Goal: Task Accomplishment & Management: Manage account settings

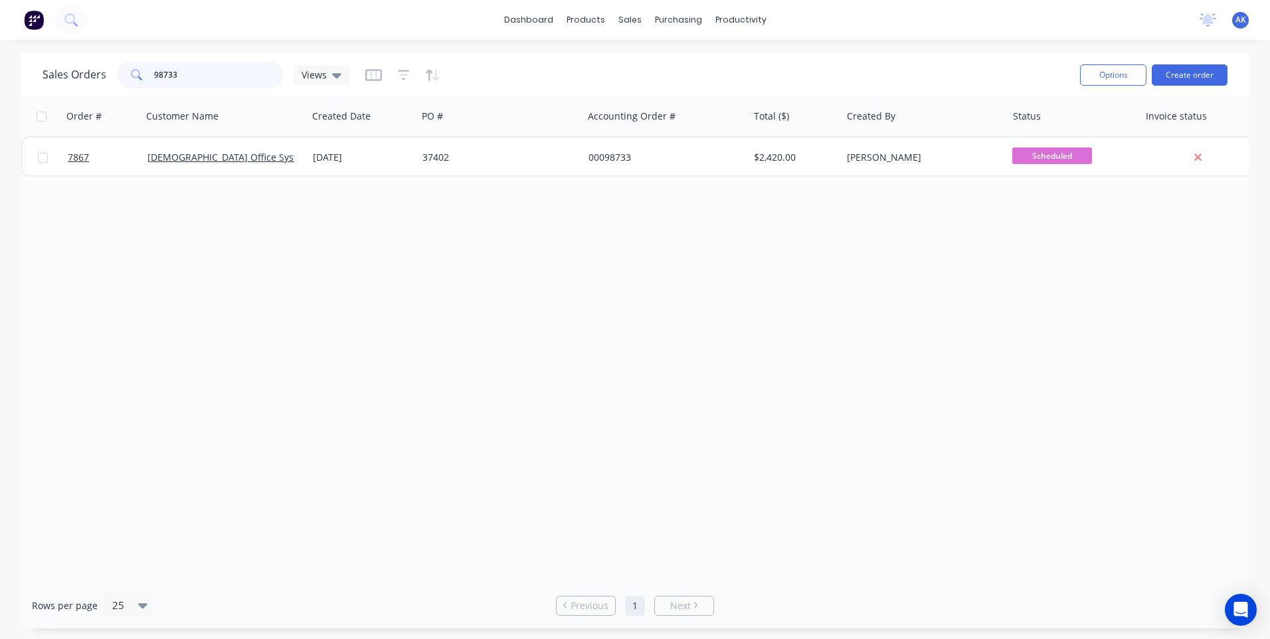
drag, startPoint x: 177, startPoint y: 78, endPoint x: 161, endPoint y: 72, distance: 17.0
click at [161, 72] on input "98733" at bounding box center [219, 75] width 130 height 27
drag, startPoint x: 206, startPoint y: 72, endPoint x: 167, endPoint y: 77, distance: 38.8
click at [167, 77] on input "98683" at bounding box center [219, 75] width 130 height 27
type input "98657"
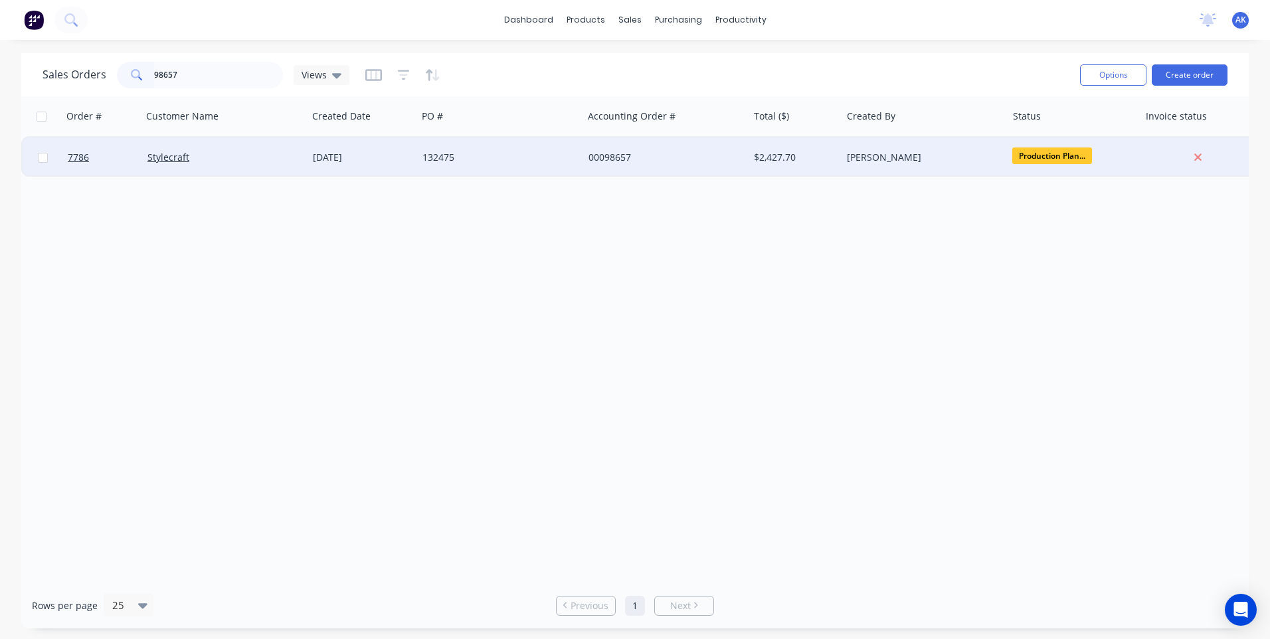
click at [462, 161] on div "132475" at bounding box center [496, 157] width 147 height 13
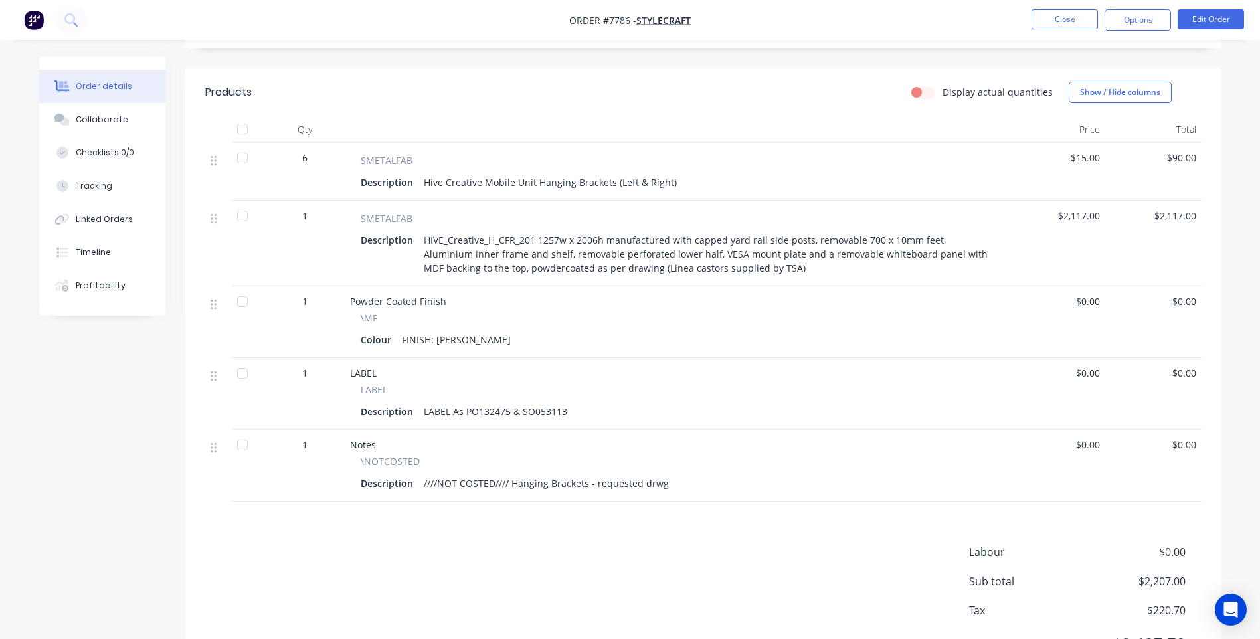
scroll to position [453, 0]
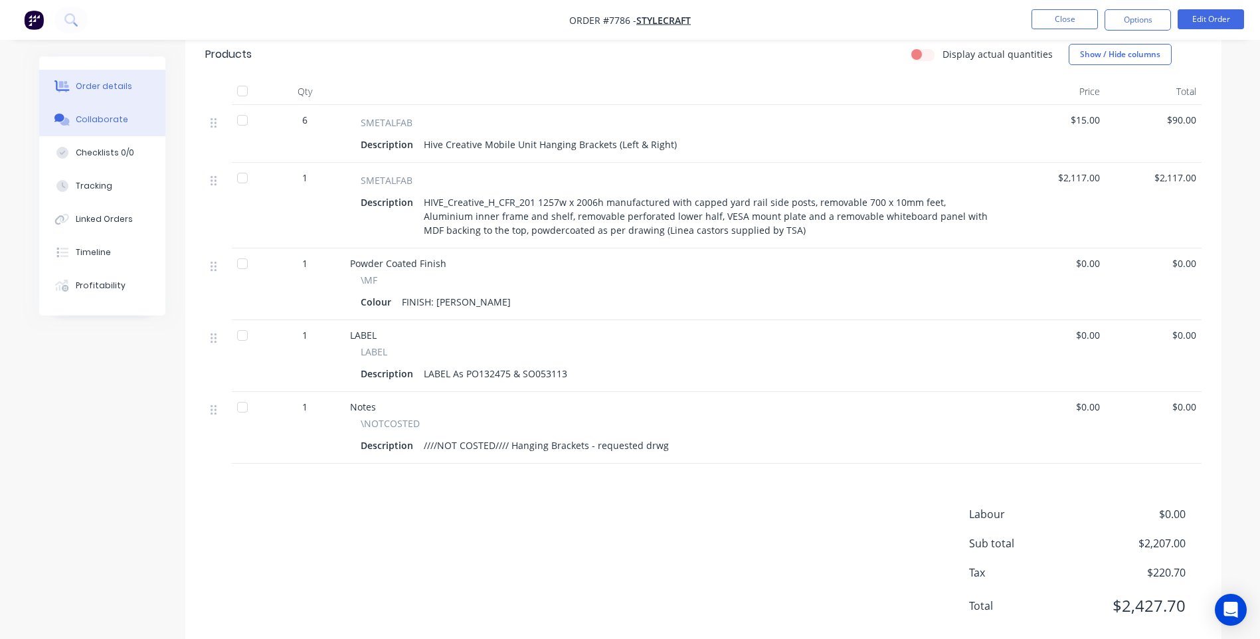
click at [124, 118] on button "Collaborate" at bounding box center [102, 119] width 126 height 33
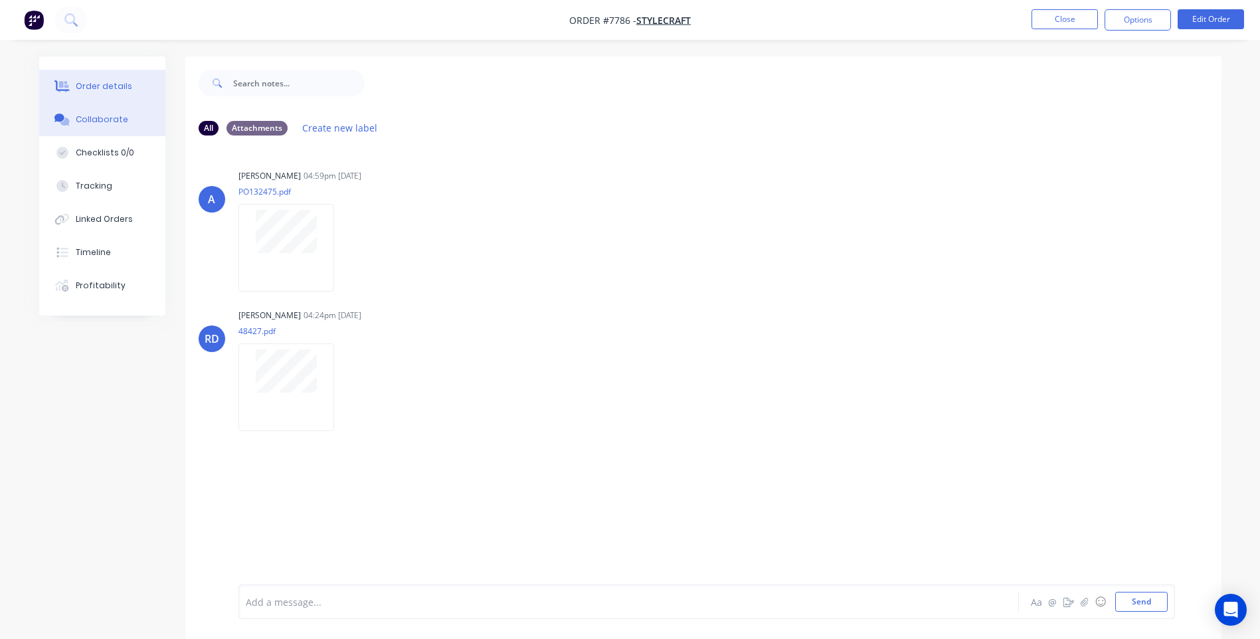
click at [105, 82] on div "Order details" at bounding box center [104, 86] width 56 height 12
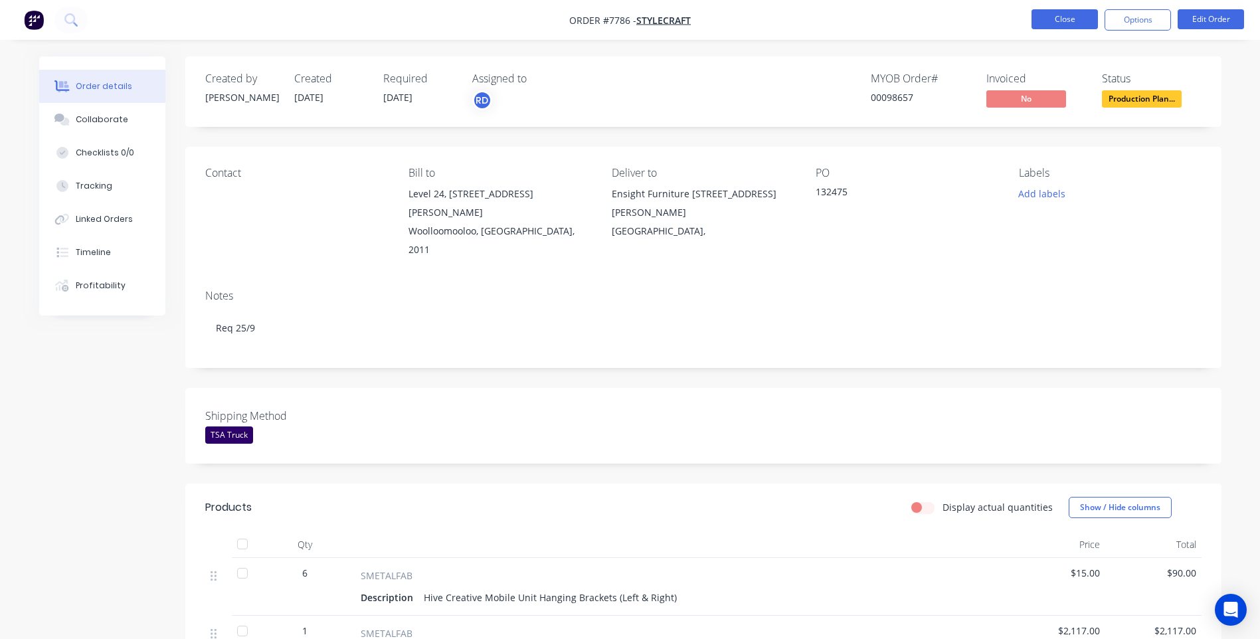
click at [1054, 21] on button "Close" at bounding box center [1065, 19] width 66 height 20
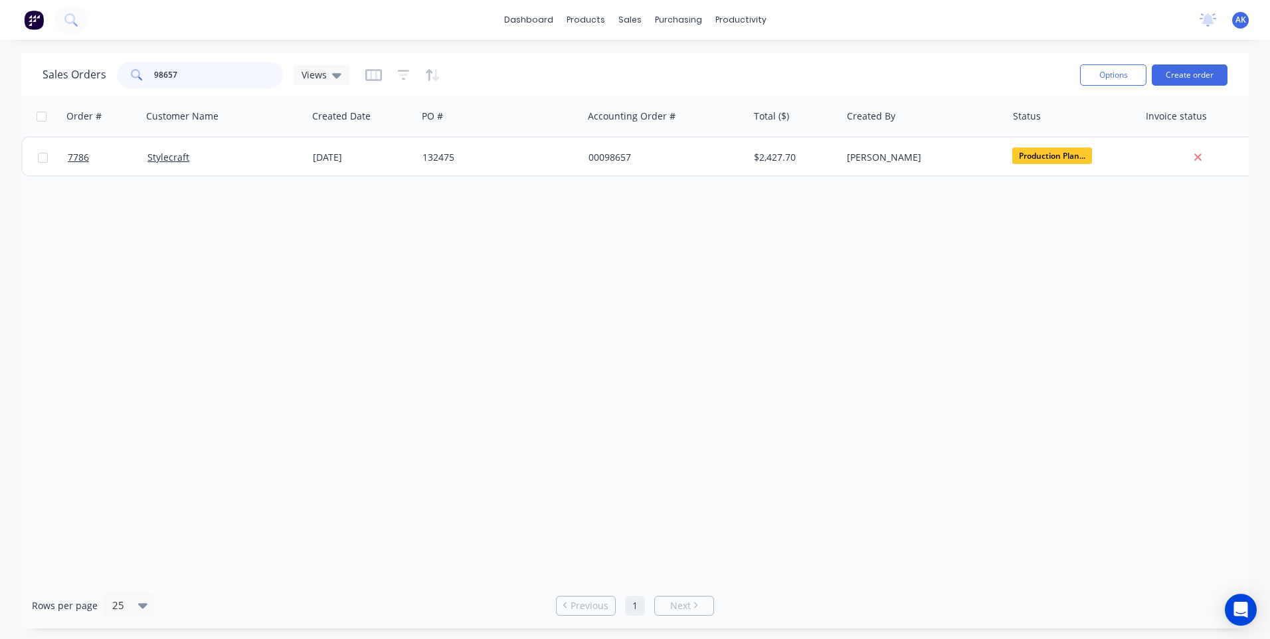
drag, startPoint x: 179, startPoint y: 72, endPoint x: 165, endPoint y: 75, distance: 14.9
click at [165, 75] on input "98657" at bounding box center [219, 75] width 130 height 27
type input "98809"
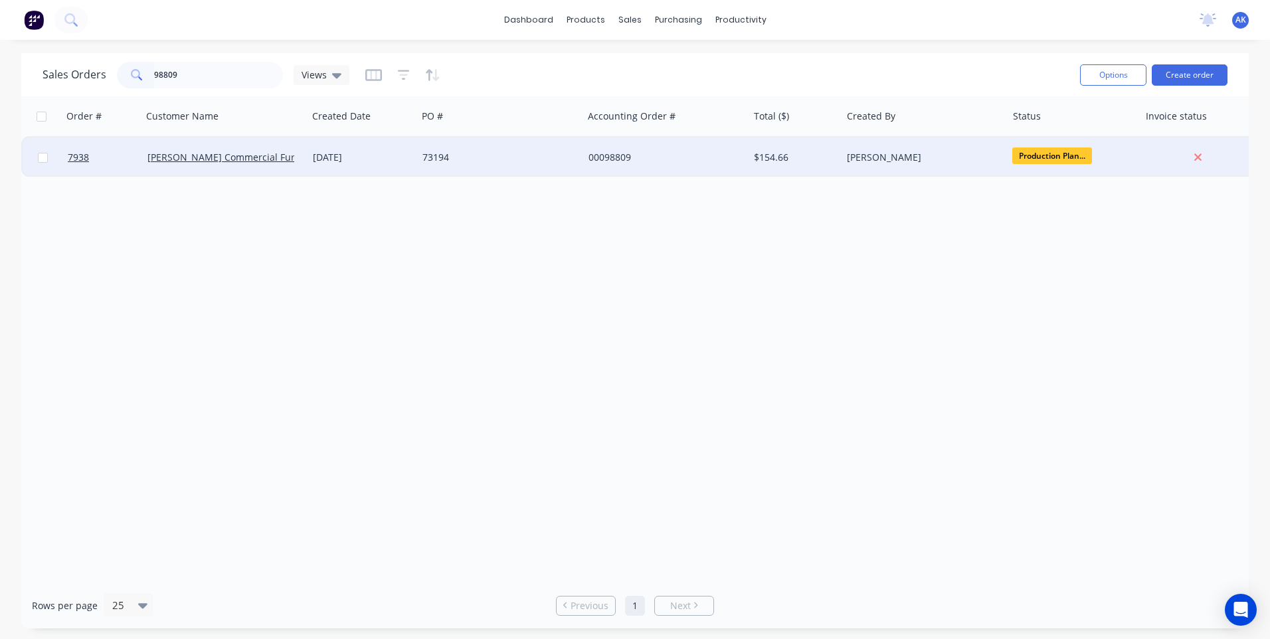
click at [474, 157] on div "73194" at bounding box center [496, 157] width 147 height 13
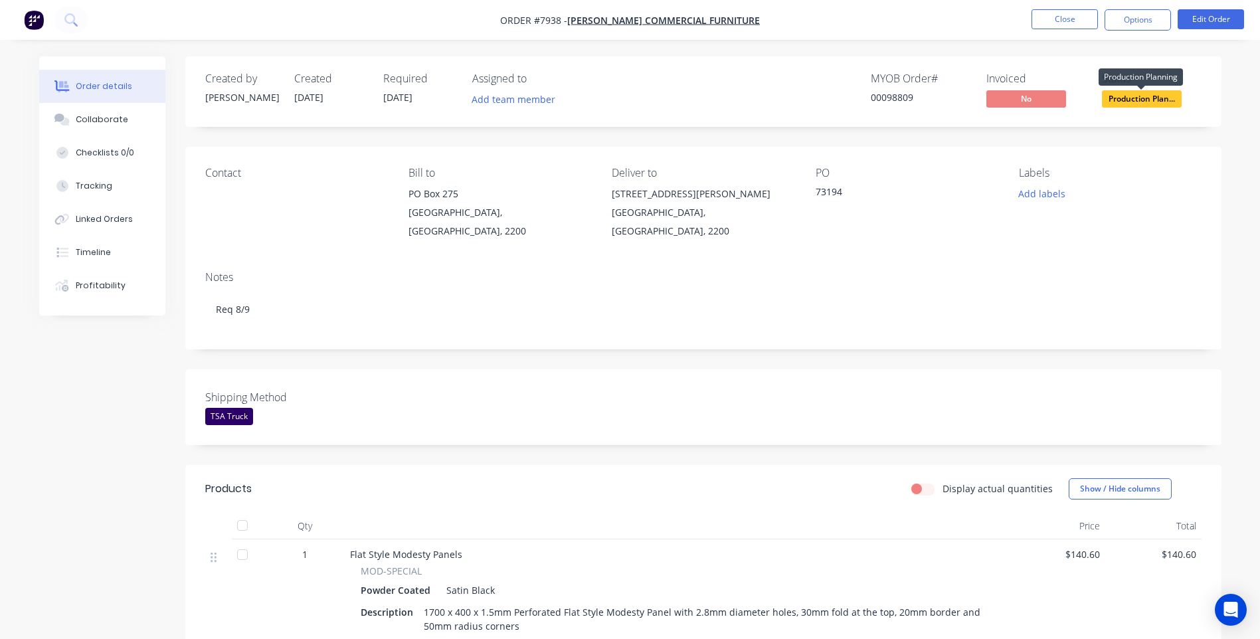
click at [1140, 100] on span "Production Plan..." at bounding box center [1142, 98] width 80 height 17
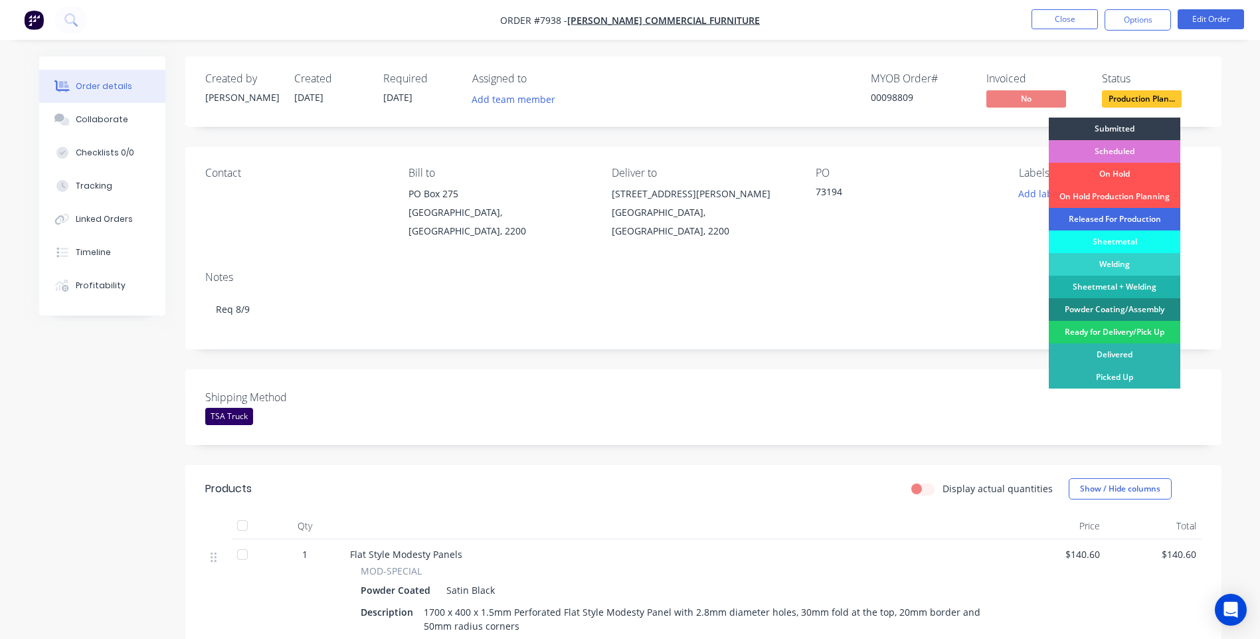
click at [1096, 219] on div "Released For Production" at bounding box center [1115, 219] width 132 height 23
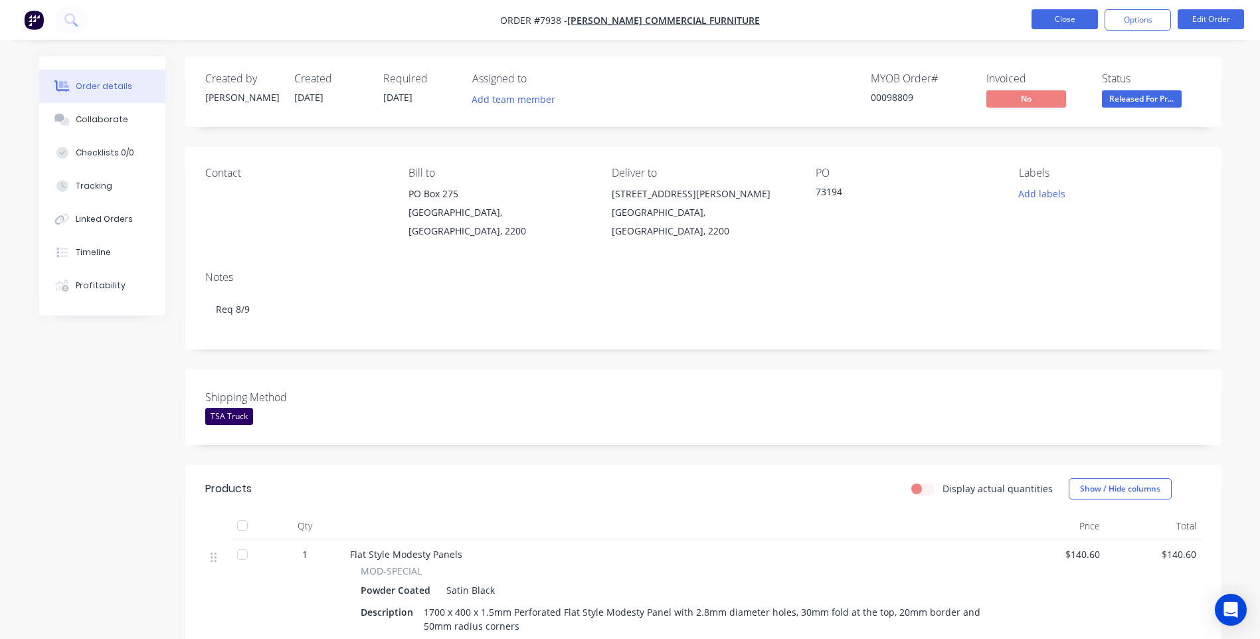
click at [1071, 25] on button "Close" at bounding box center [1065, 19] width 66 height 20
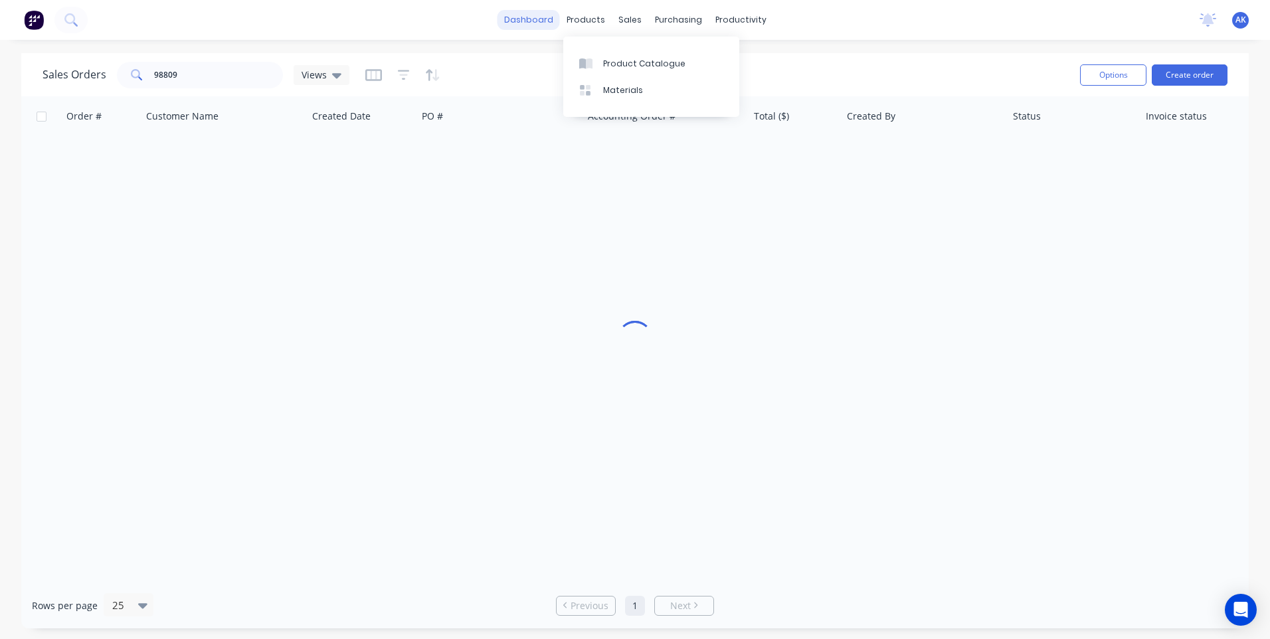
click at [548, 17] on link "dashboard" at bounding box center [529, 20] width 62 height 20
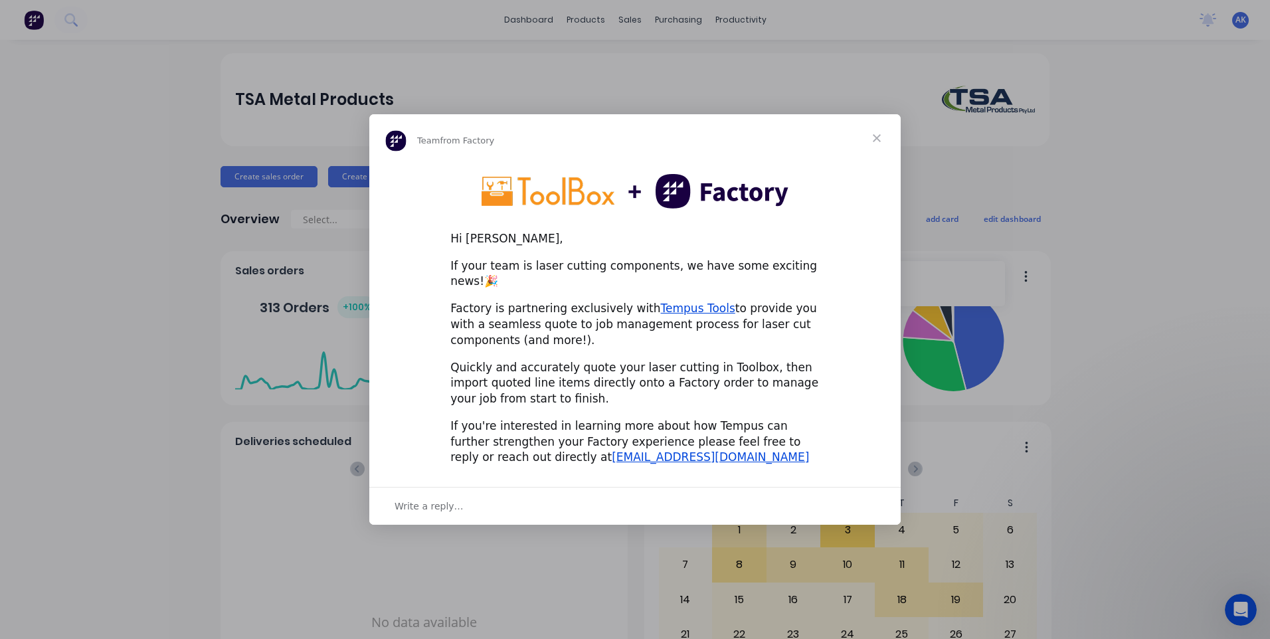
click at [877, 143] on span "Close" at bounding box center [877, 138] width 48 height 48
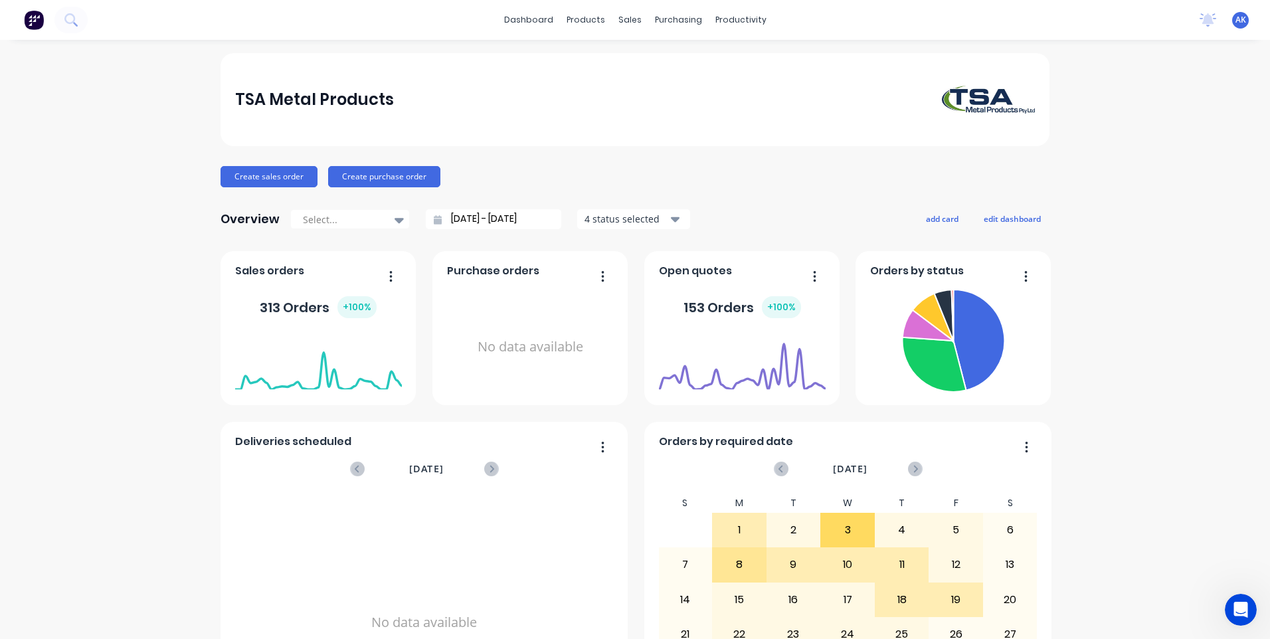
click at [764, 191] on div "TSA Metal Products Create sales order Create purchase order Overview Select... …" at bounding box center [635, 400] width 829 height 694
click at [614, 17] on div "sales" at bounding box center [630, 20] width 37 height 20
click at [654, 68] on div "Sales Orders" at bounding box center [674, 64] width 54 height 12
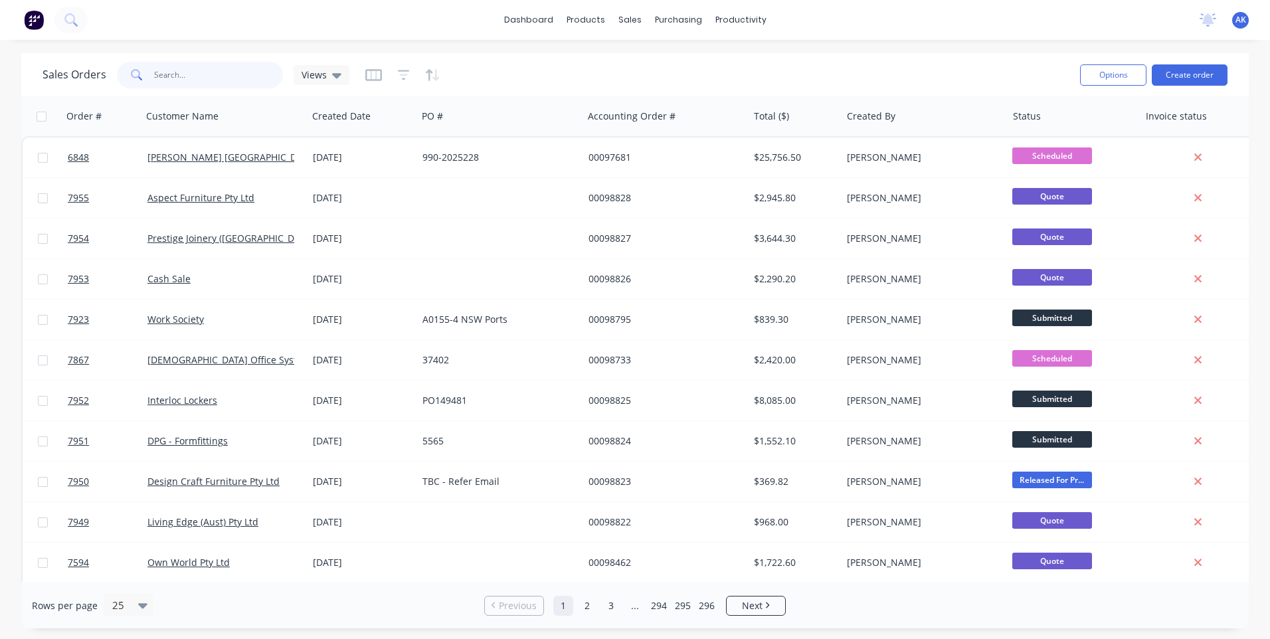
click at [219, 77] on input "text" at bounding box center [219, 75] width 130 height 27
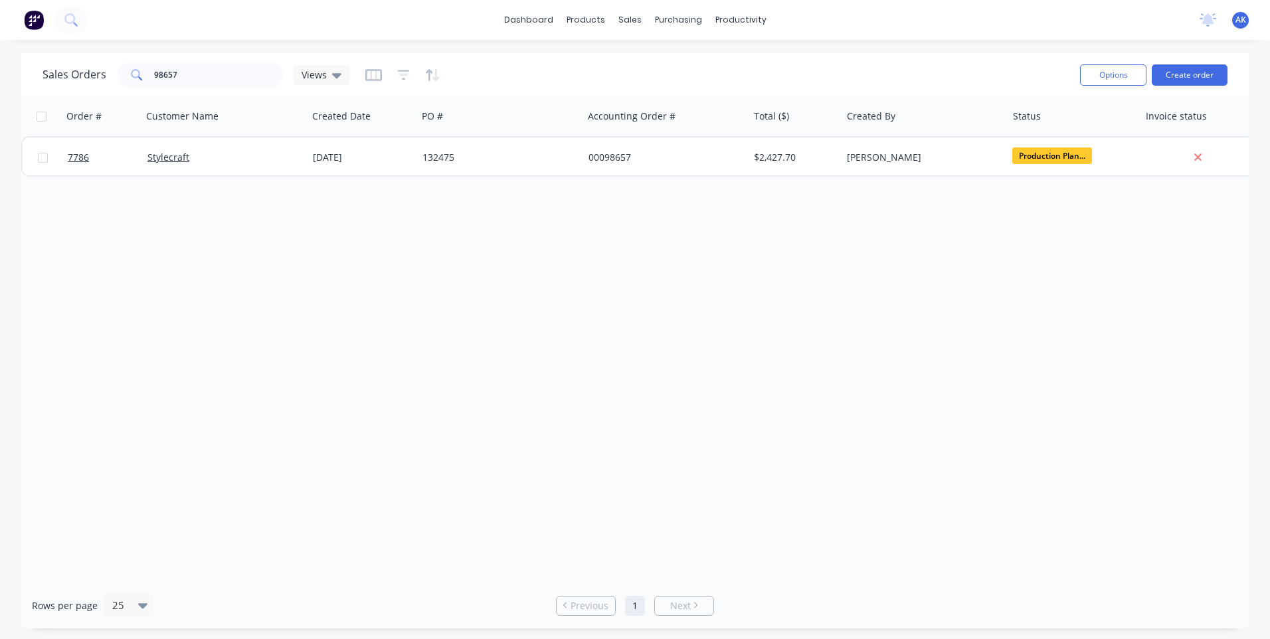
click at [176, 88] on div "Sales Orders 98657 Views" at bounding box center [556, 74] width 1027 height 33
click at [184, 80] on input "98657" at bounding box center [219, 75] width 130 height 27
drag, startPoint x: 207, startPoint y: 68, endPoint x: 35, endPoint y: 118, distance: 179.6
click at [36, 118] on div "Sales Orders 98756 Views Options Create order Order # Customer Name Created Dat…" at bounding box center [635, 340] width 1228 height 575
type input "98733"
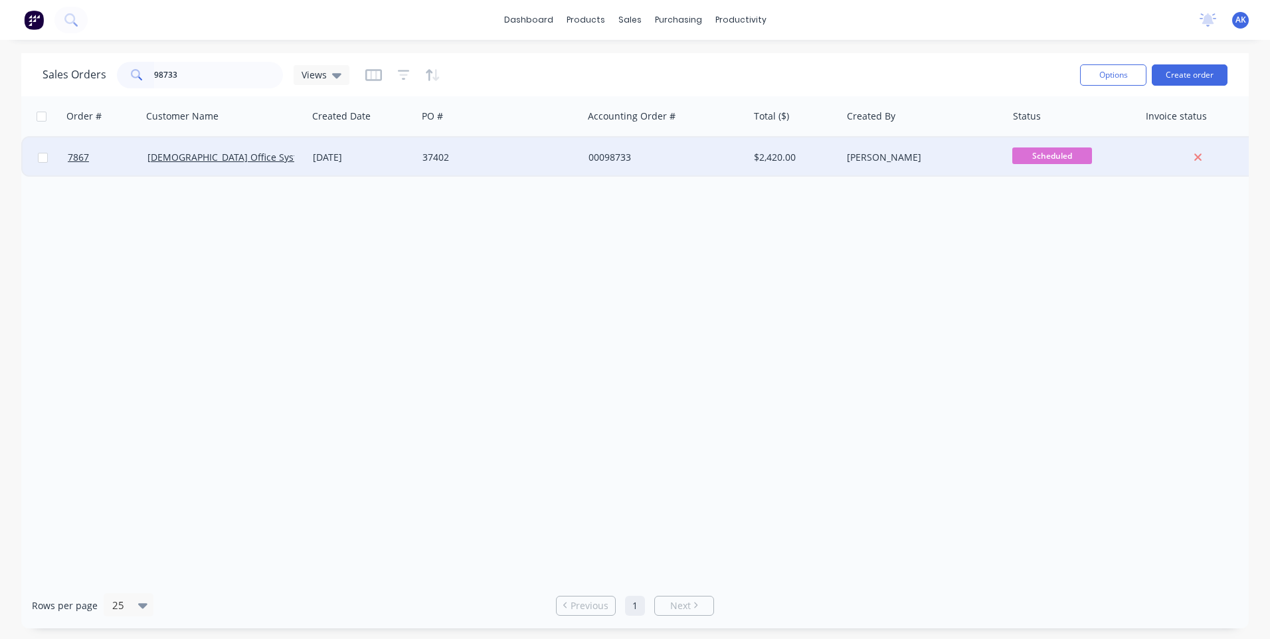
click at [302, 157] on div "[DEMOGRAPHIC_DATA] Office Systems" at bounding box center [224, 157] width 155 height 13
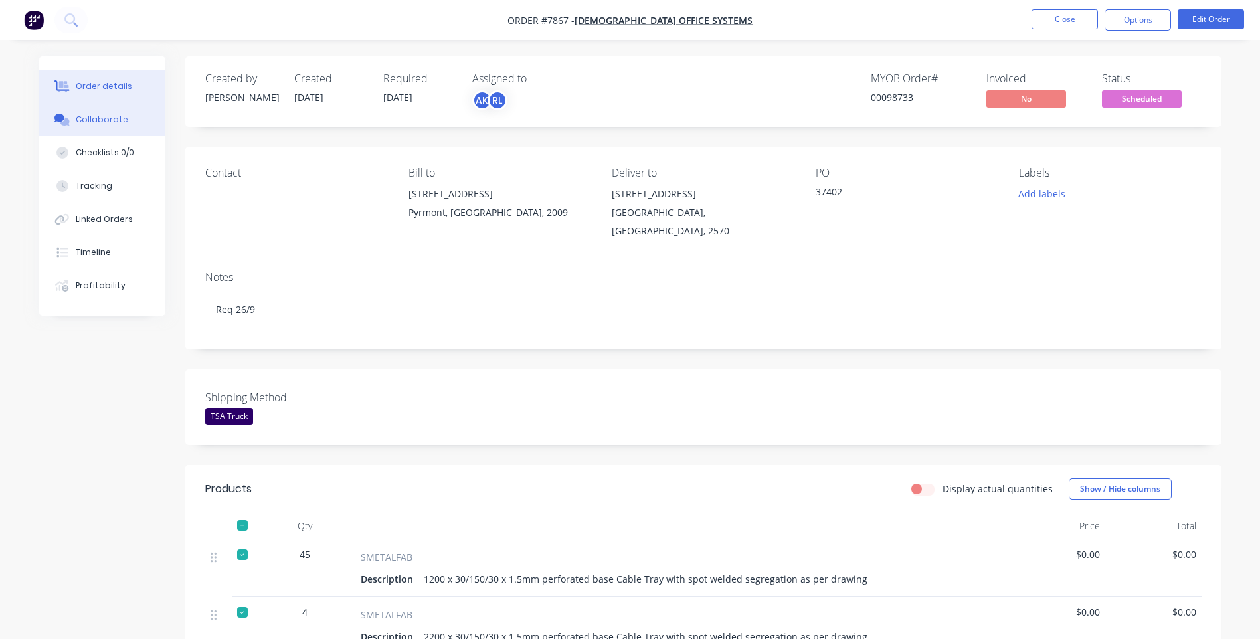
click at [109, 122] on div "Collaborate" at bounding box center [102, 120] width 52 height 12
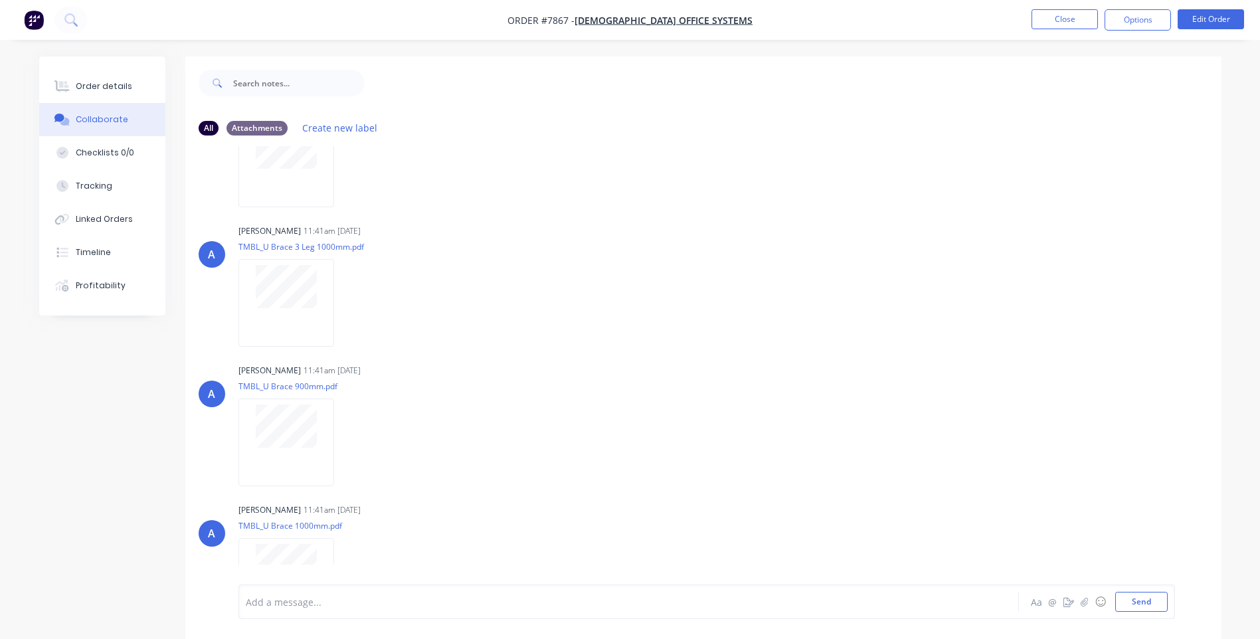
scroll to position [531, 0]
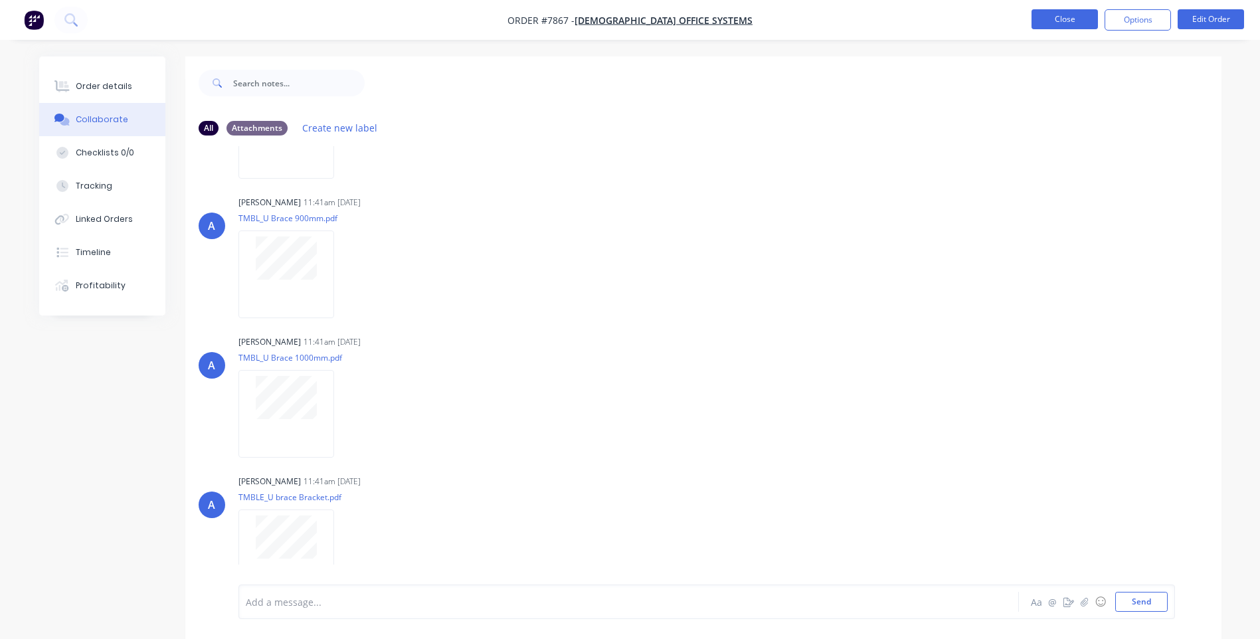
click at [1059, 24] on button "Close" at bounding box center [1065, 19] width 66 height 20
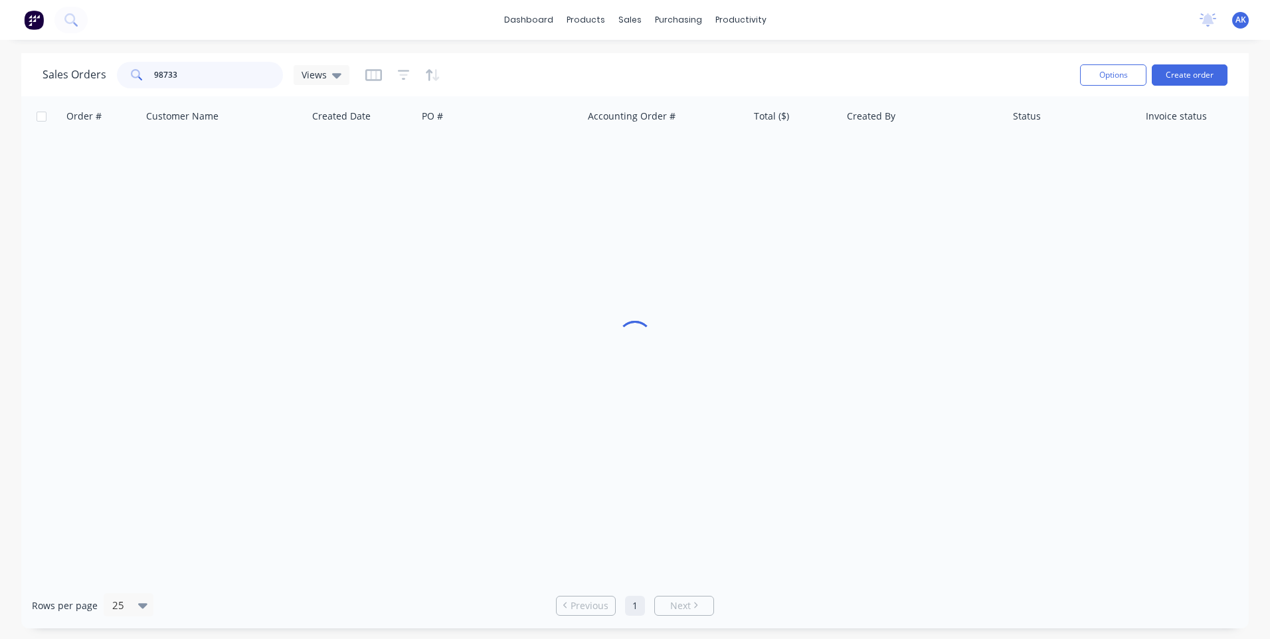
drag, startPoint x: 201, startPoint y: 74, endPoint x: -3, endPoint y: 90, distance: 204.5
click at [0, 90] on html "dashboard products sales purchasing productivity dashboard products Product Cat…" at bounding box center [635, 319] width 1270 height 639
drag, startPoint x: 183, startPoint y: 78, endPoint x: 162, endPoint y: 74, distance: 21.1
click at [162, 74] on input "98347" at bounding box center [219, 75] width 130 height 27
type input "98808"
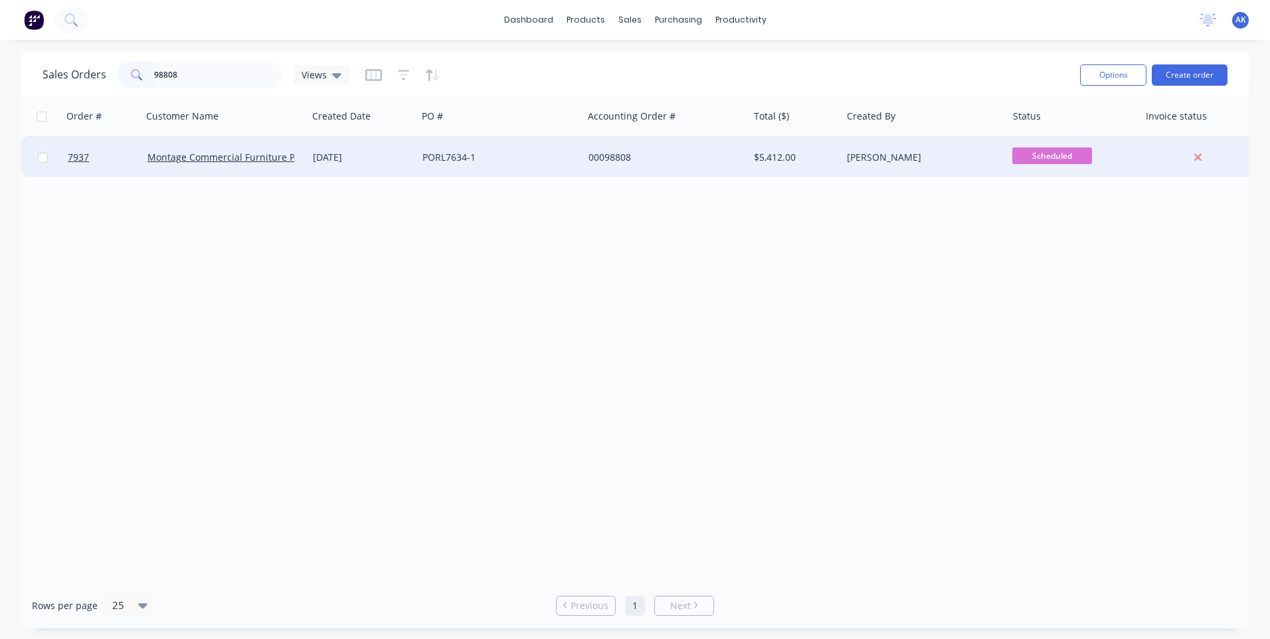
click at [338, 151] on div "[DATE]" at bounding box center [362, 157] width 99 height 13
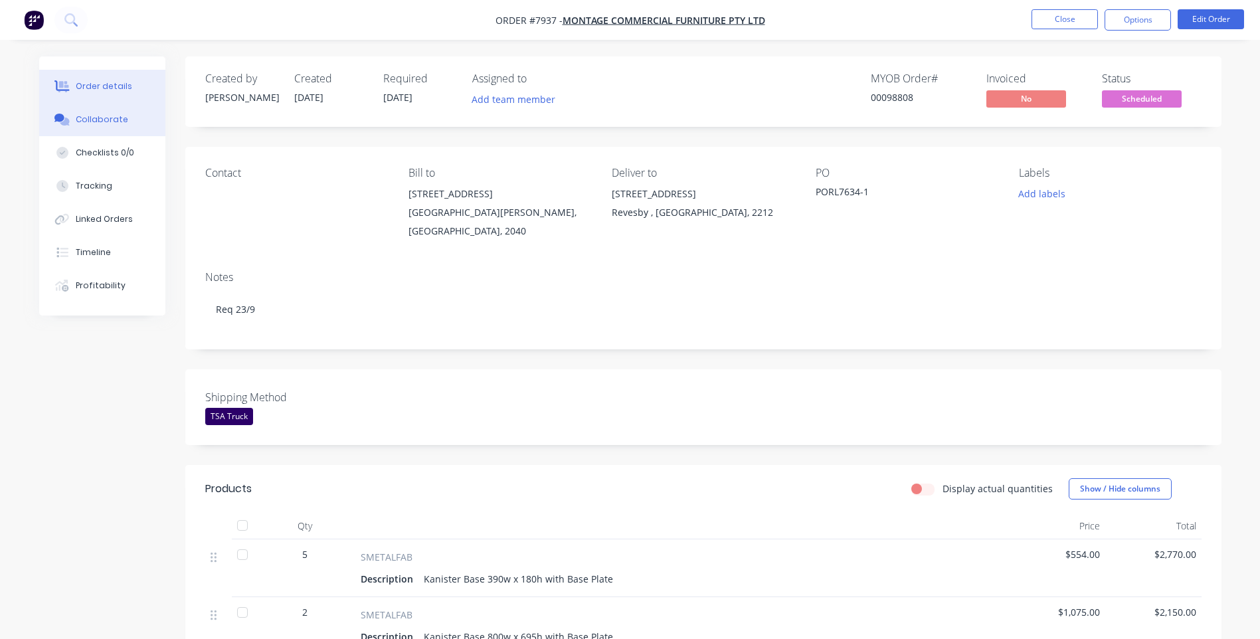
click at [119, 121] on div "Collaborate" at bounding box center [102, 120] width 52 height 12
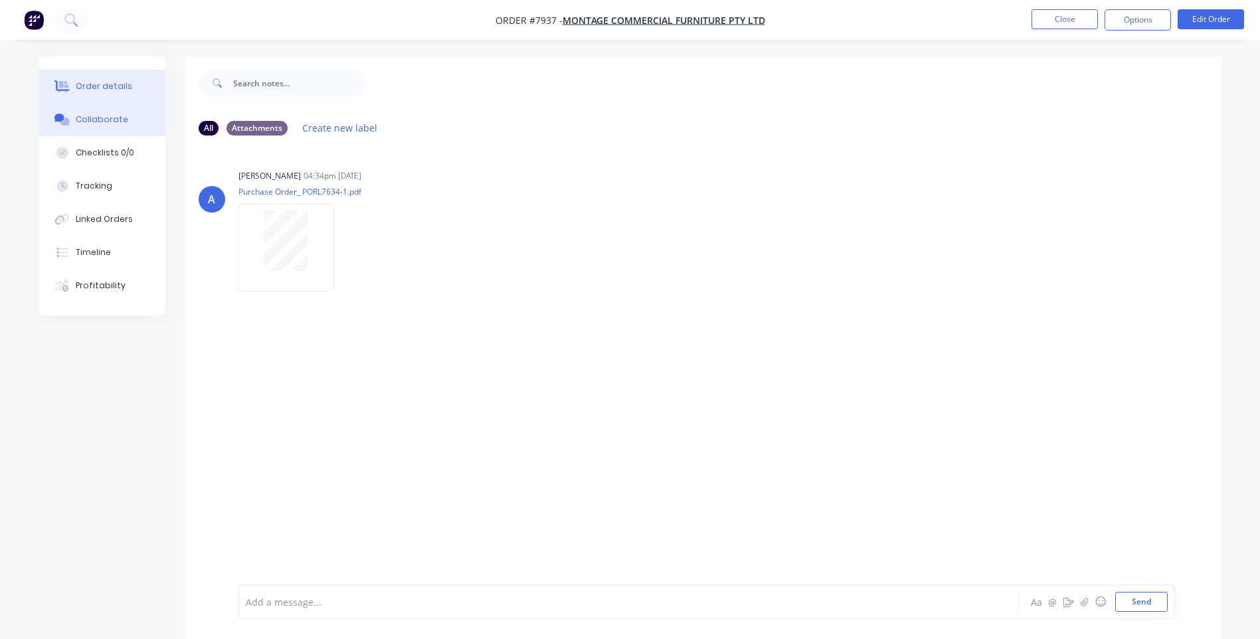
click at [120, 79] on button "Order details" at bounding box center [102, 86] width 126 height 33
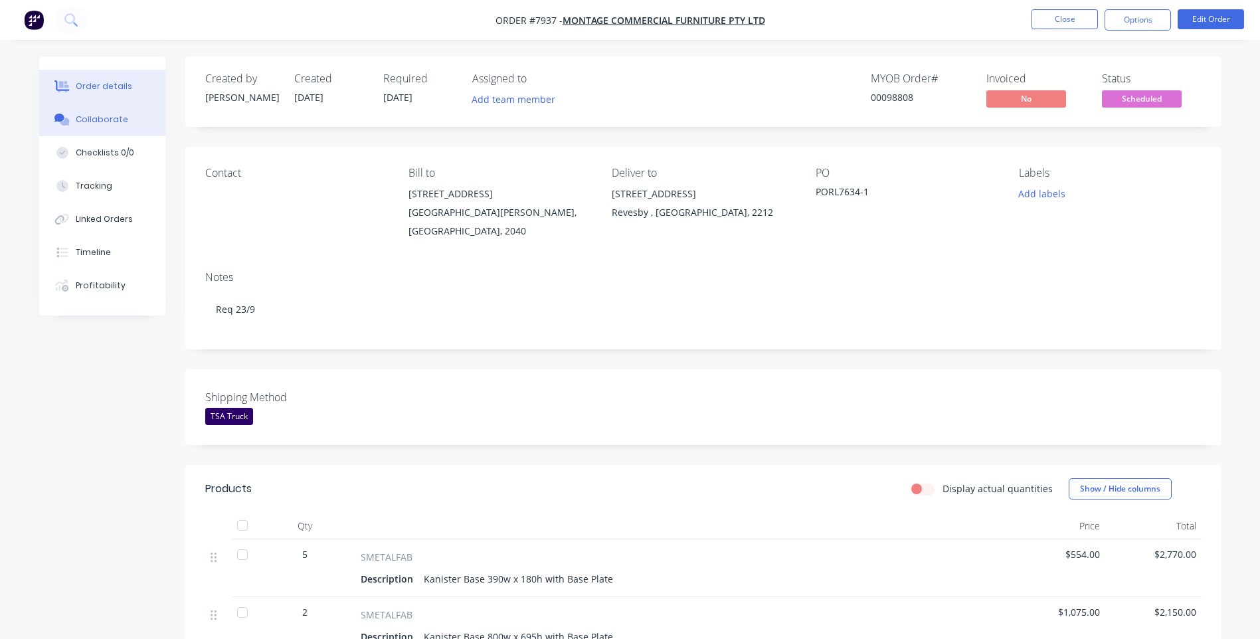
click at [109, 118] on div "Collaborate" at bounding box center [102, 120] width 52 height 12
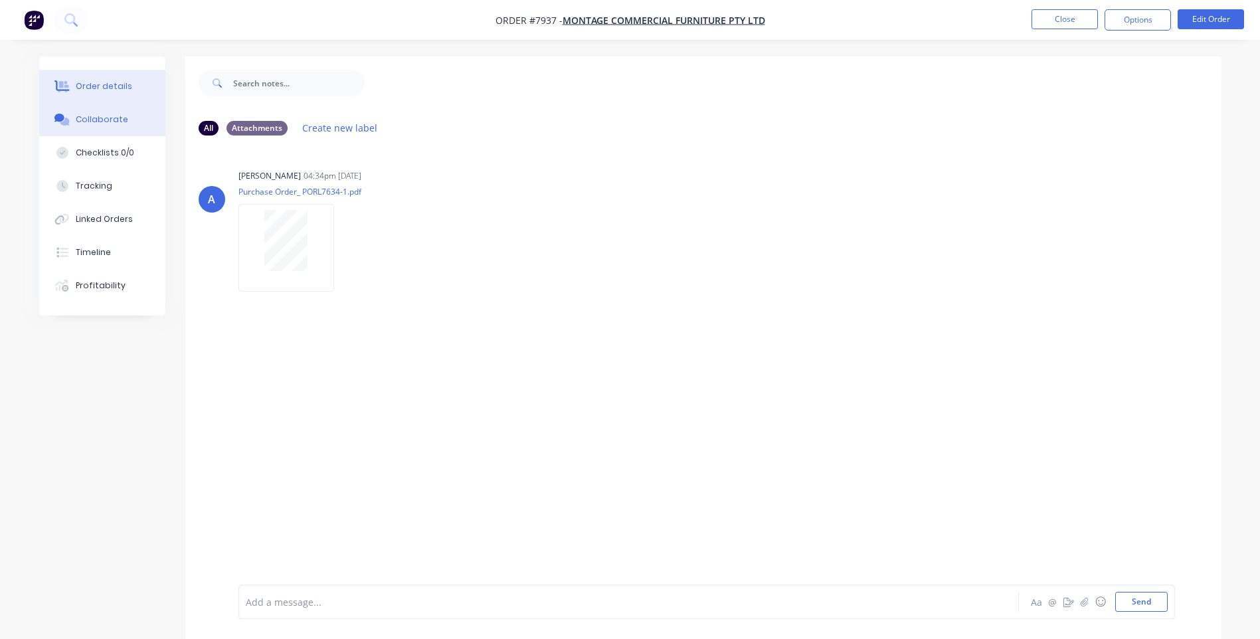
click at [86, 87] on div "Order details" at bounding box center [104, 86] width 56 height 12
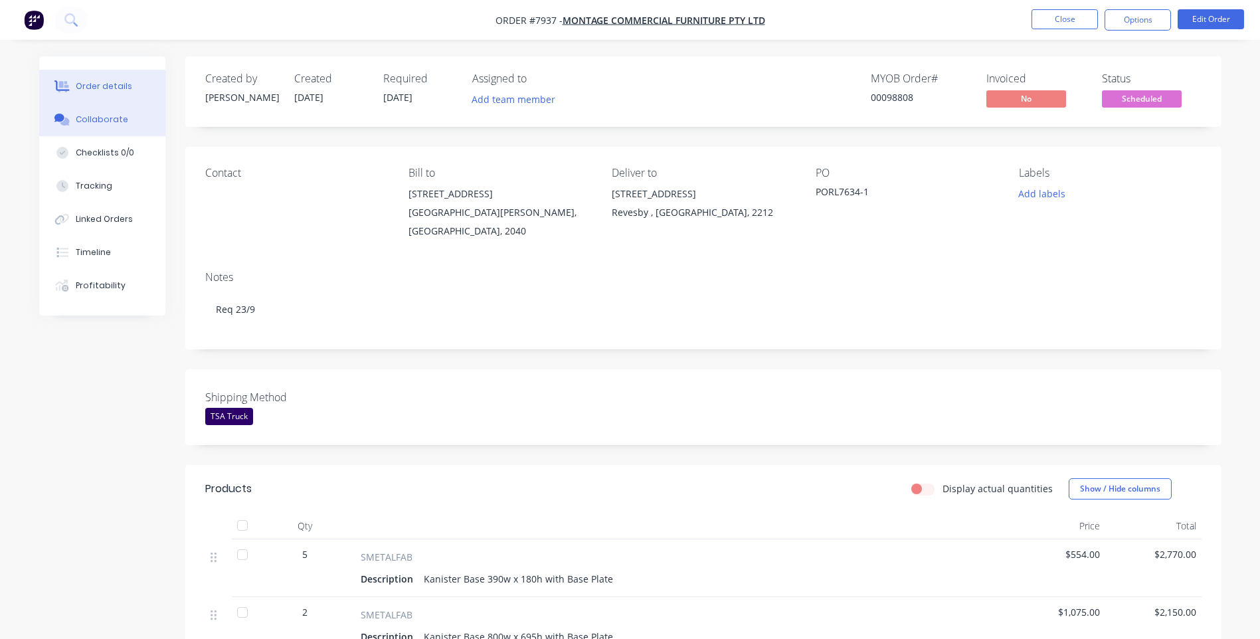
click at [96, 113] on button "Collaborate" at bounding box center [102, 119] width 126 height 33
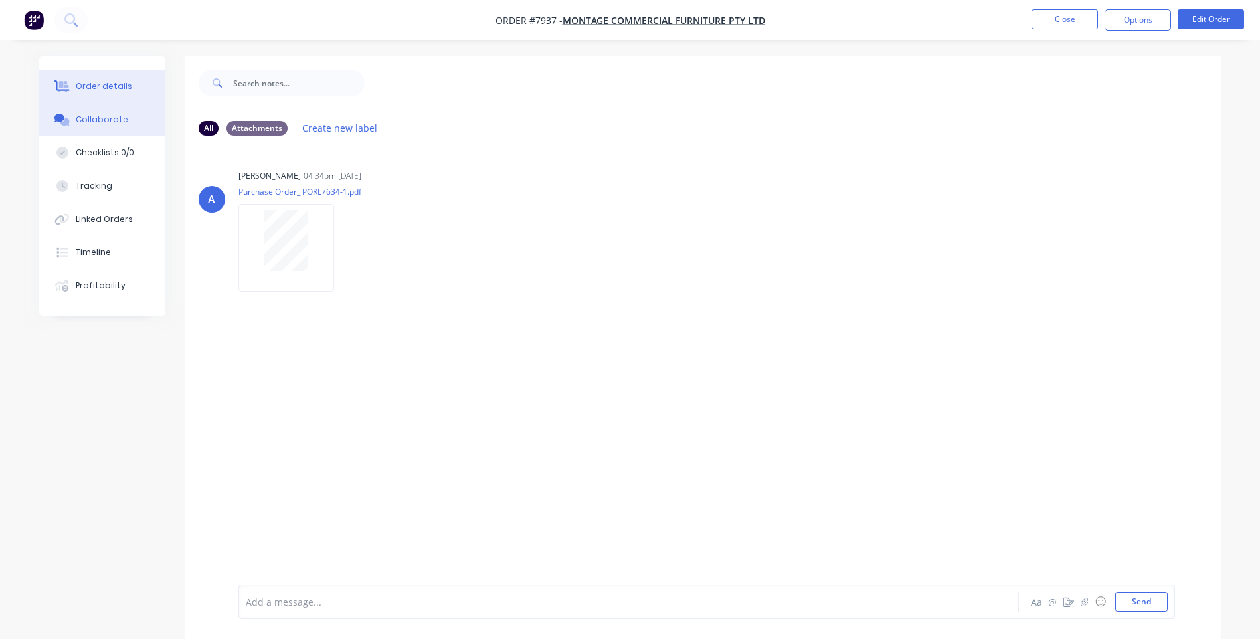
click at [124, 78] on button "Order details" at bounding box center [102, 86] width 126 height 33
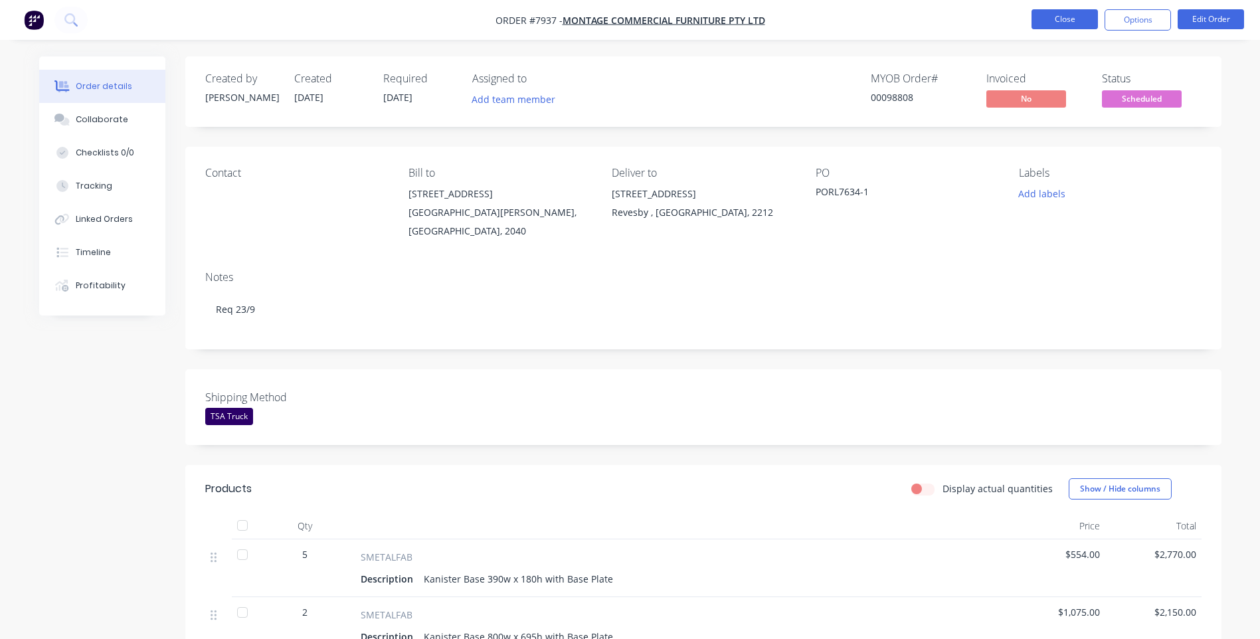
click at [1062, 17] on button "Close" at bounding box center [1065, 19] width 66 height 20
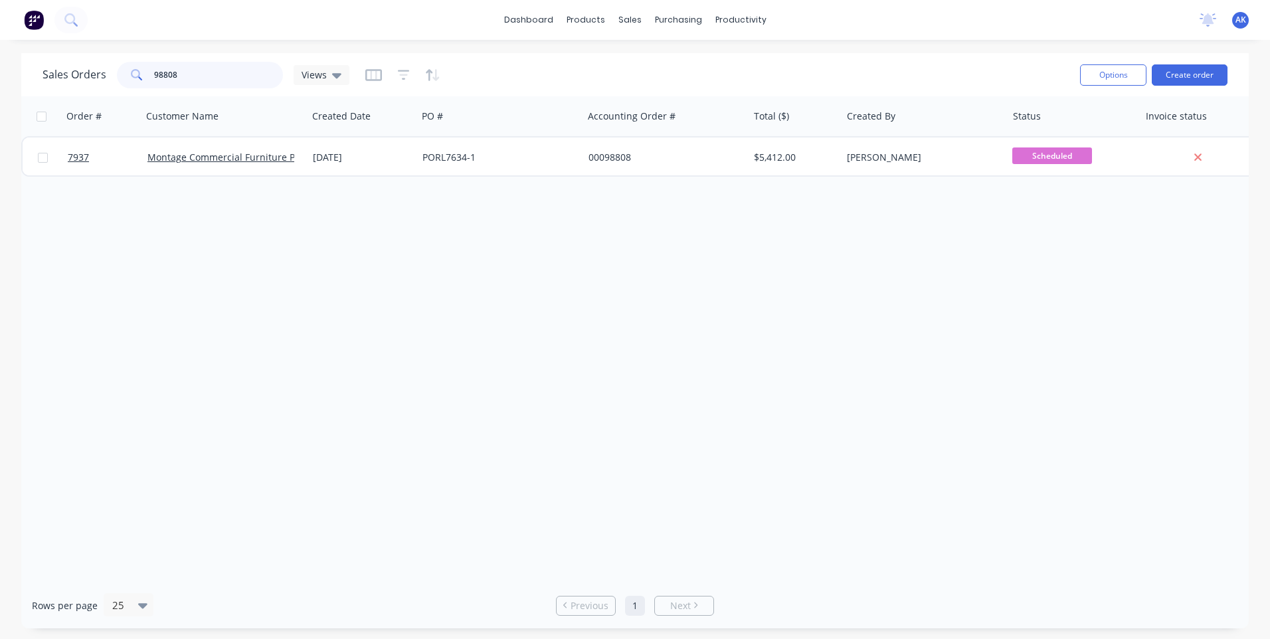
drag, startPoint x: 220, startPoint y: 74, endPoint x: 171, endPoint y: 74, distance: 48.5
click at [171, 74] on input "98808" at bounding box center [219, 75] width 130 height 27
type input "98801"
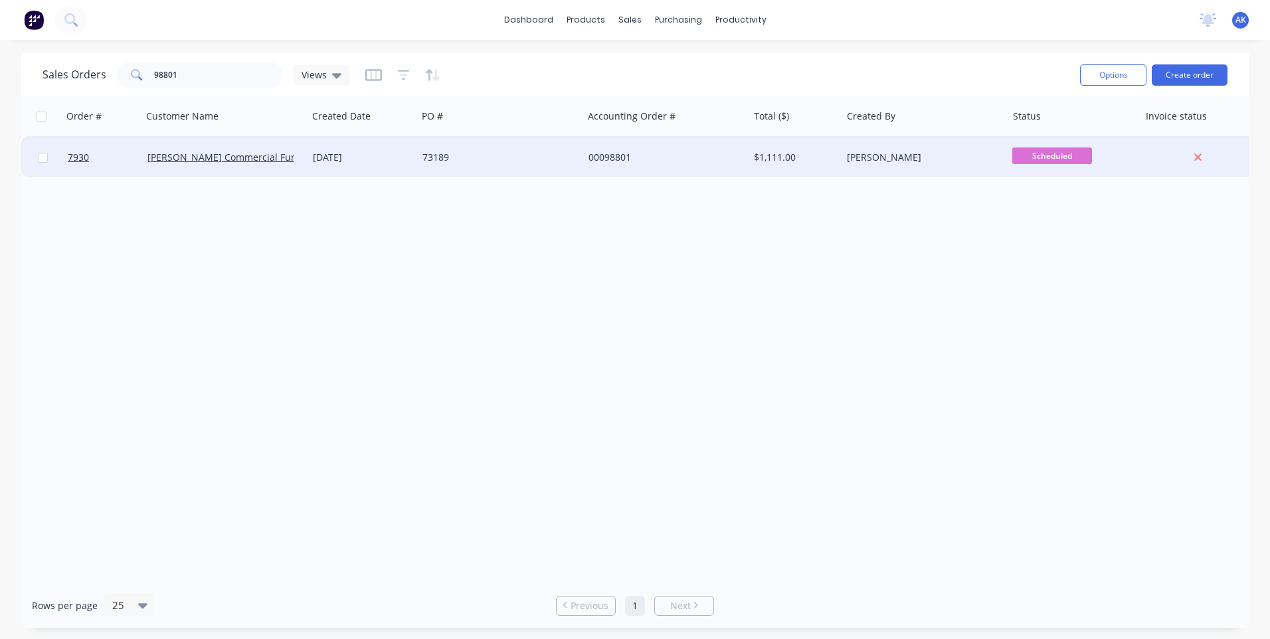
click at [534, 155] on div "73189" at bounding box center [496, 157] width 147 height 13
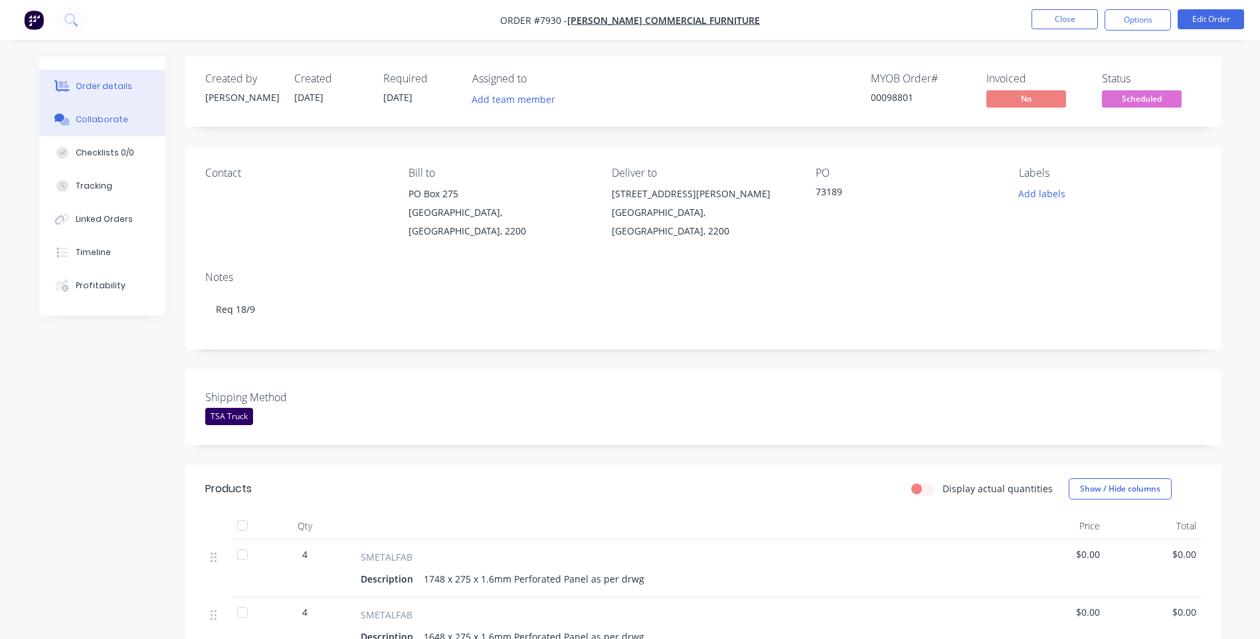
click at [122, 118] on div "Collaborate" at bounding box center [102, 120] width 52 height 12
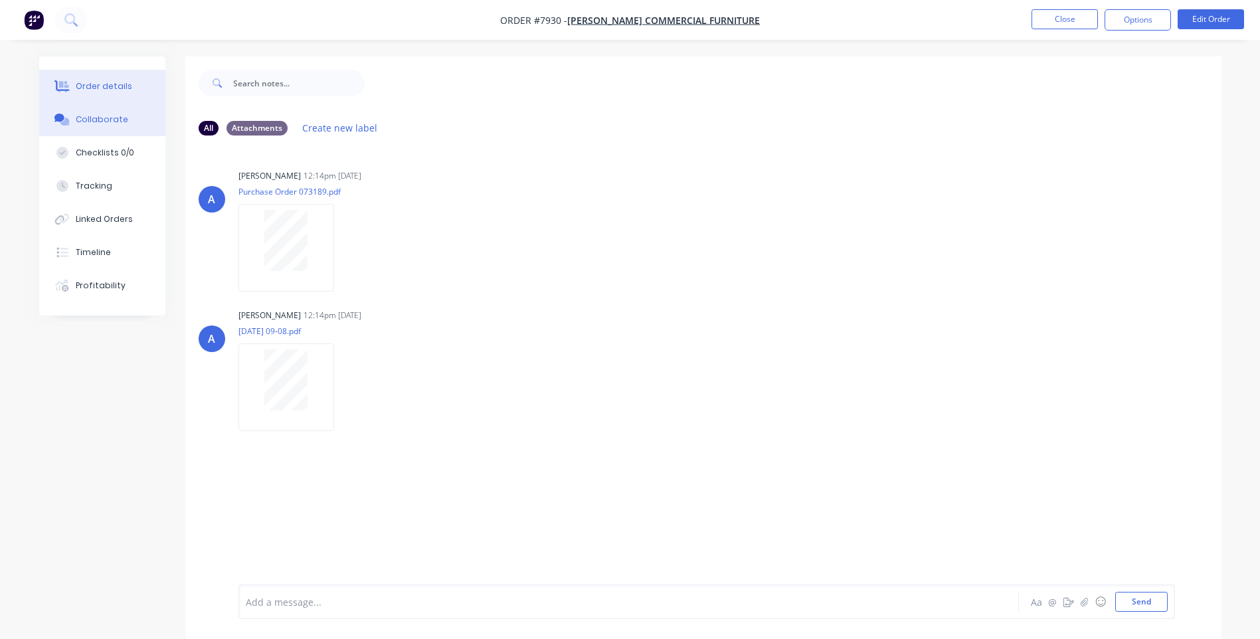
click at [101, 86] on div "Order details" at bounding box center [104, 86] width 56 height 12
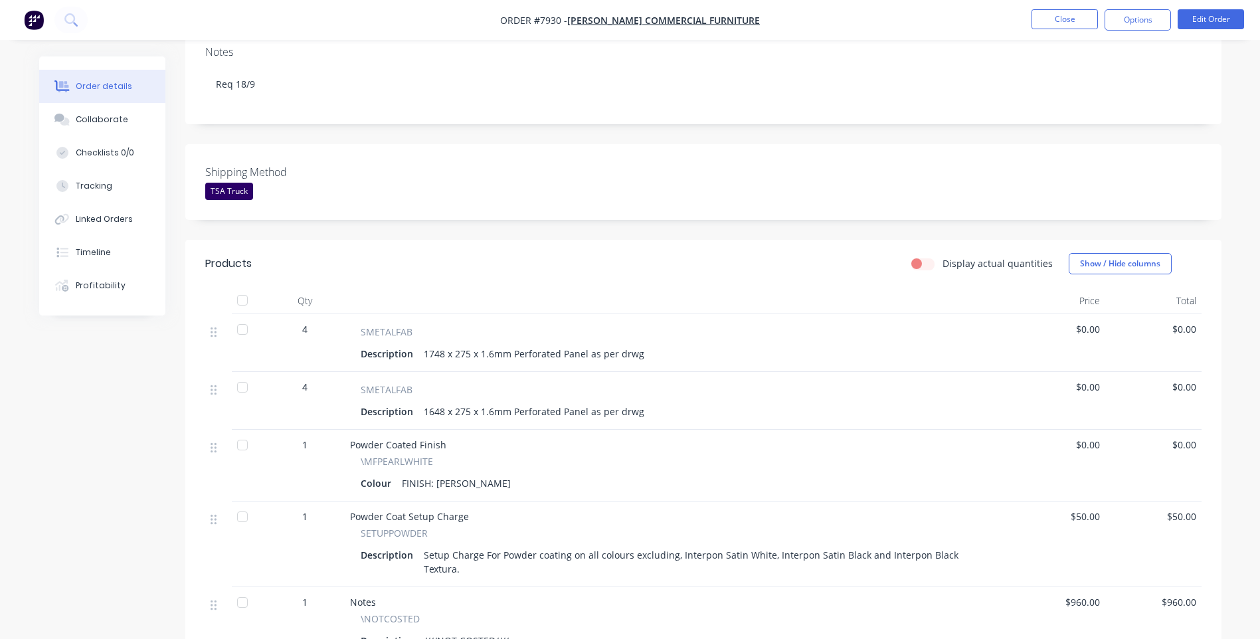
scroll to position [332, 0]
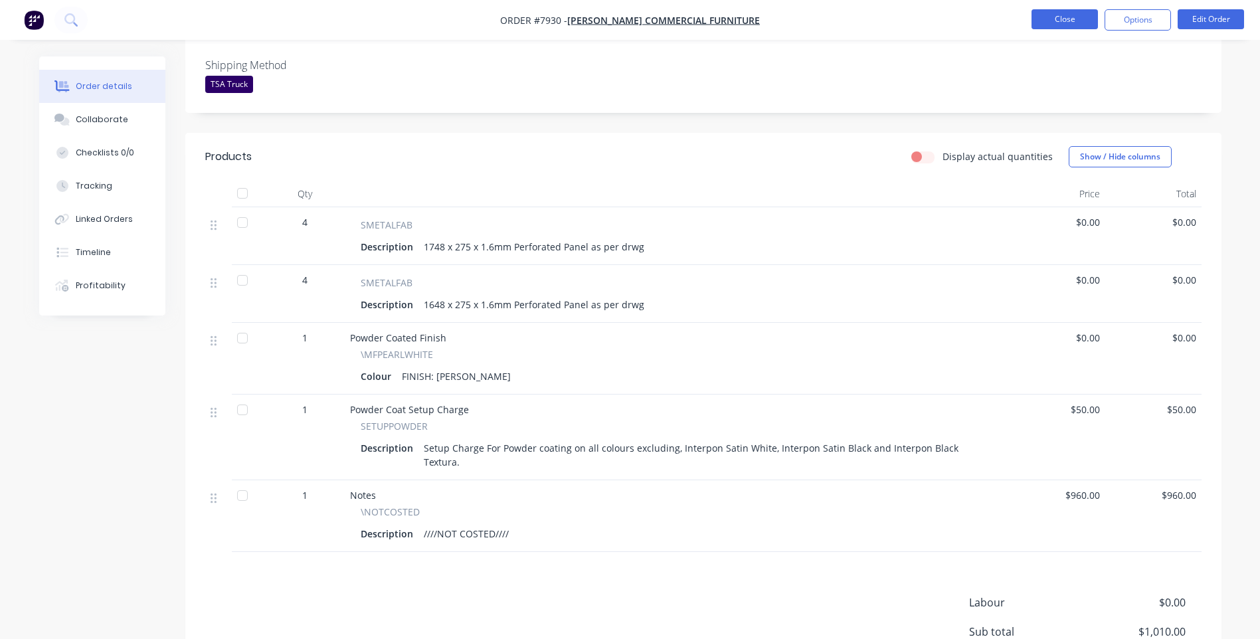
click at [1074, 24] on button "Close" at bounding box center [1065, 19] width 66 height 20
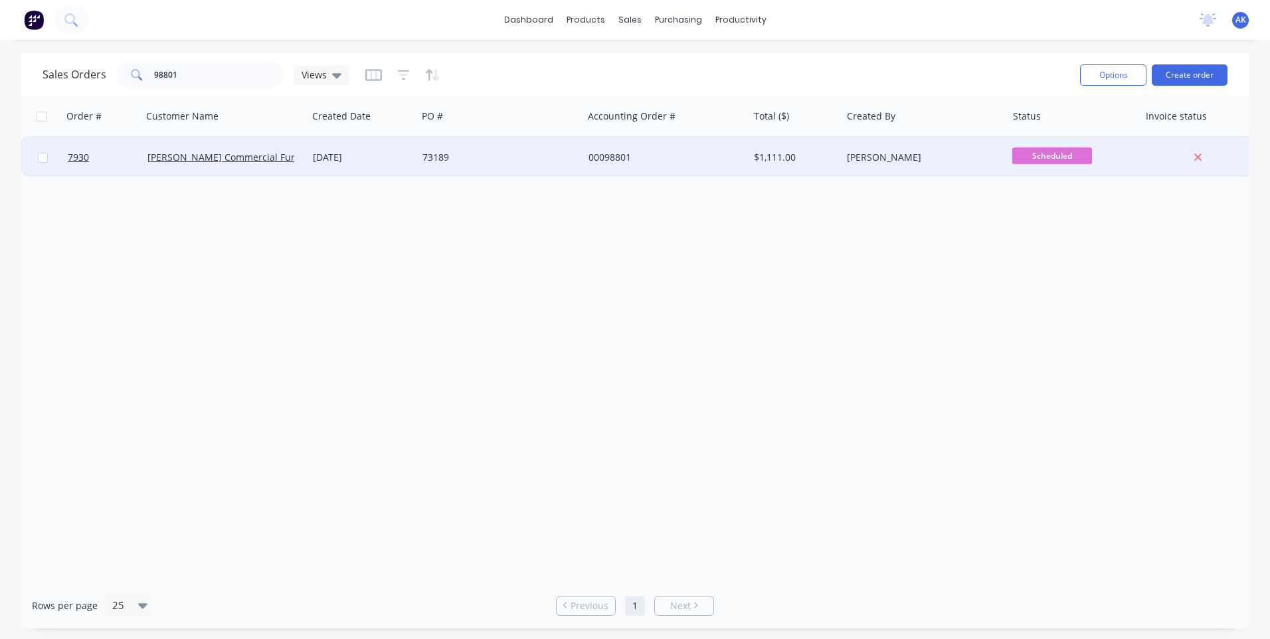
click at [337, 151] on div "[DATE]" at bounding box center [362, 157] width 99 height 13
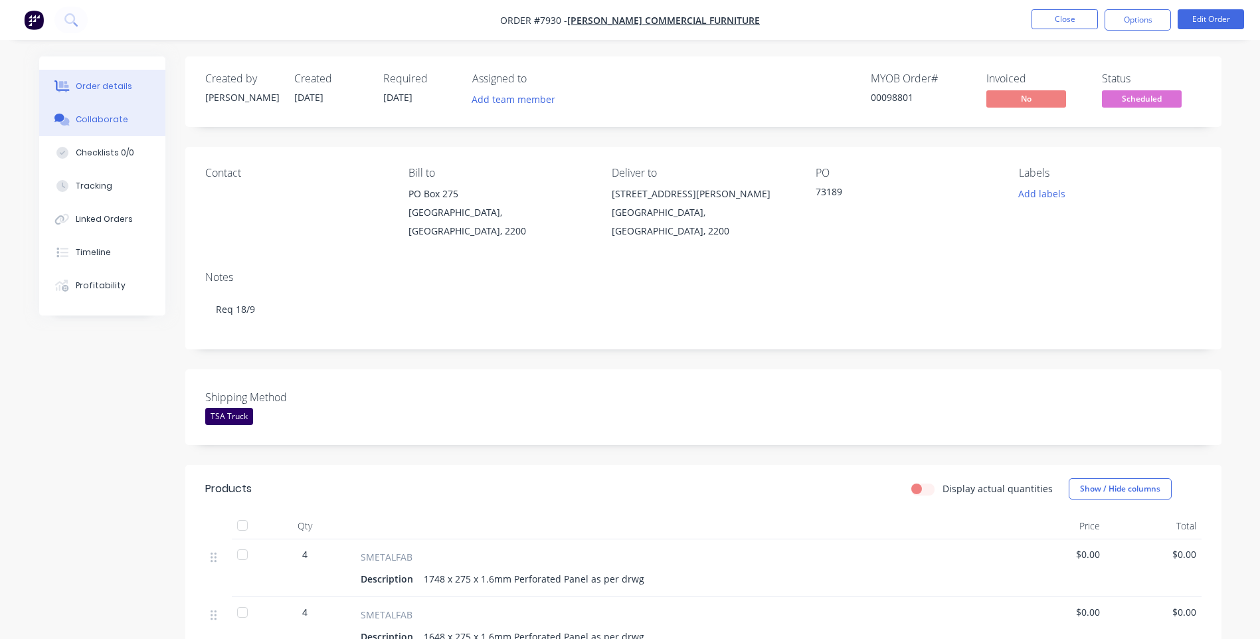
click at [97, 114] on div "Collaborate" at bounding box center [102, 120] width 52 height 12
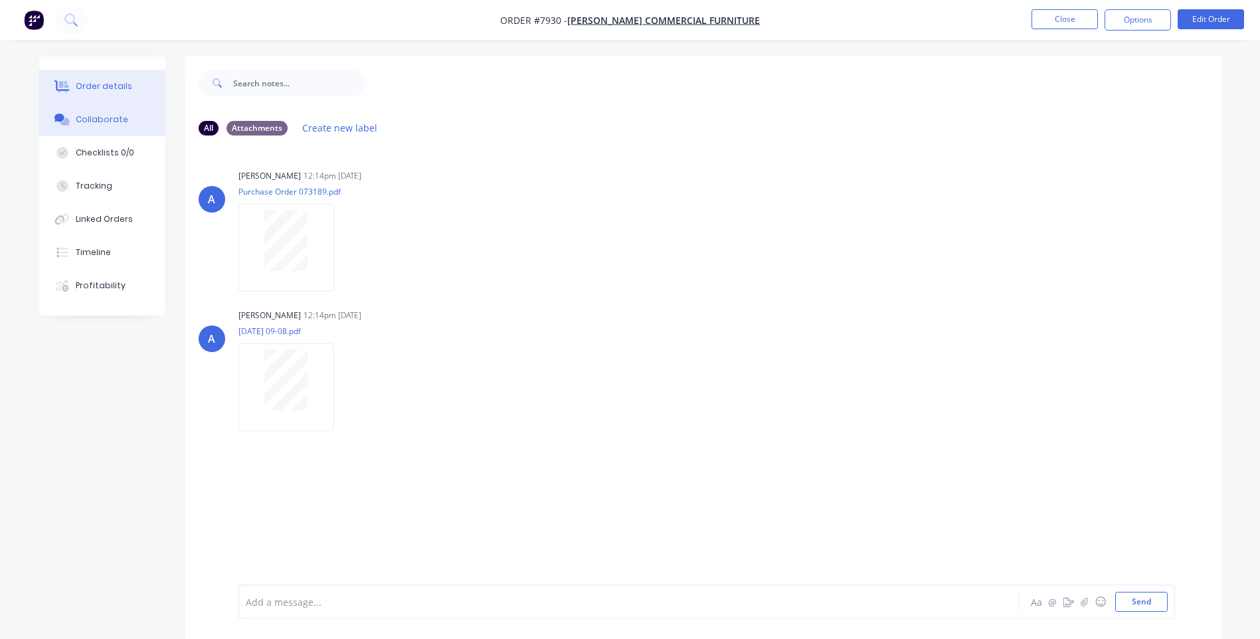
click at [84, 84] on div "Order details" at bounding box center [104, 86] width 56 height 12
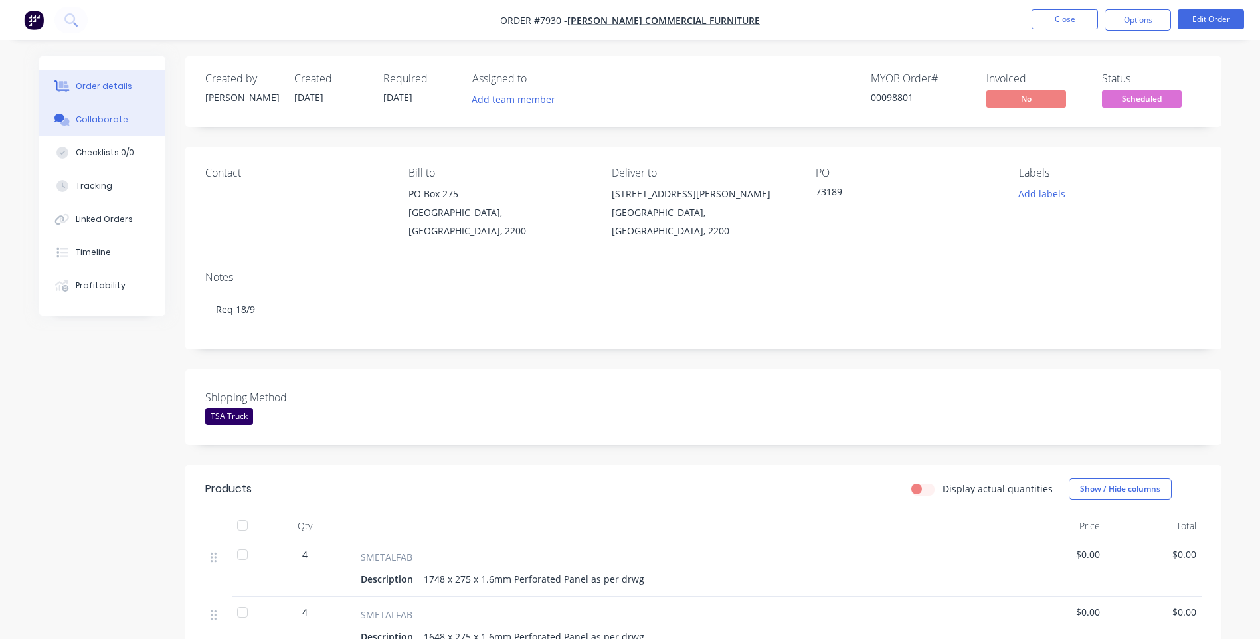
click at [116, 122] on div "Collaborate" at bounding box center [102, 120] width 52 height 12
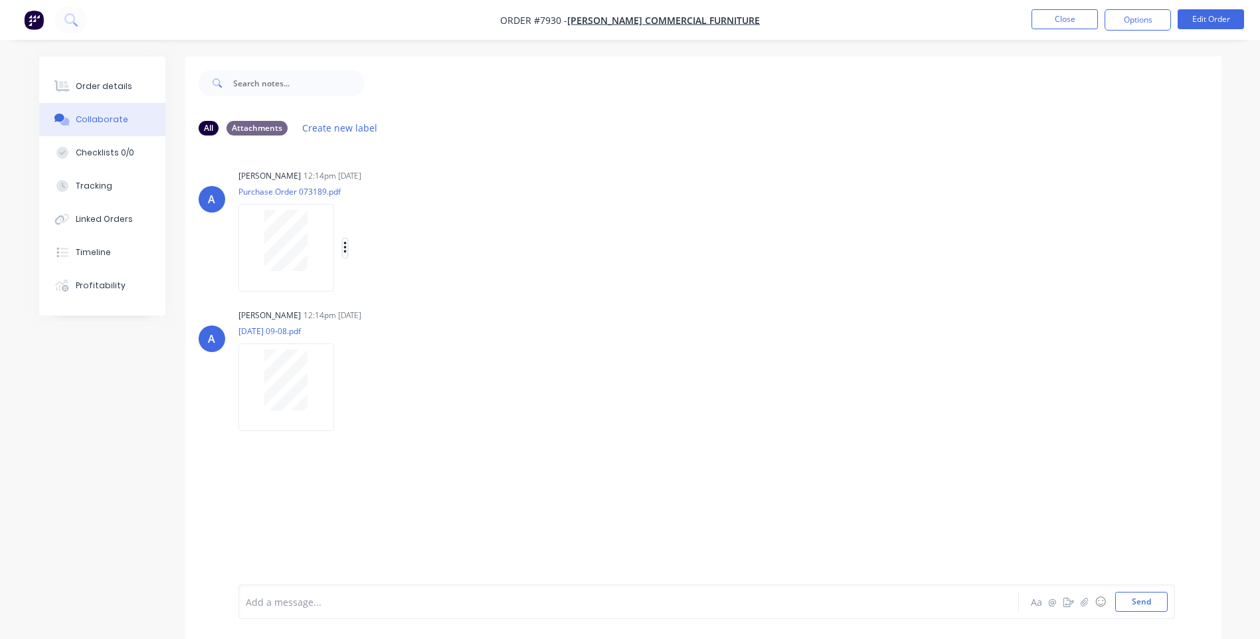
click at [343, 250] on icon "button" at bounding box center [345, 247] width 4 height 15
click at [375, 281] on button "Download" at bounding box center [431, 283] width 149 height 30
click at [343, 389] on icon "button" at bounding box center [345, 387] width 4 height 15
click at [390, 426] on button "Download" at bounding box center [431, 423] width 149 height 30
click at [1069, 21] on button "Close" at bounding box center [1065, 19] width 66 height 20
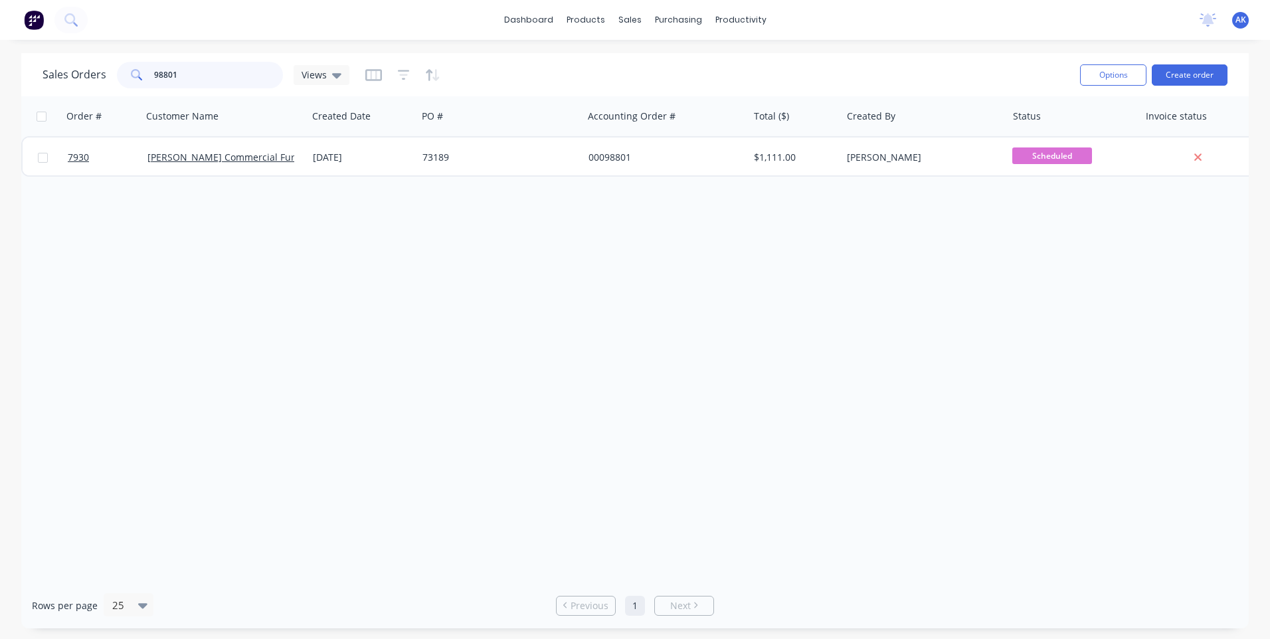
drag, startPoint x: 205, startPoint y: 77, endPoint x: 162, endPoint y: 83, distance: 42.9
click at [162, 83] on input "98801" at bounding box center [219, 75] width 130 height 27
type input "98422"
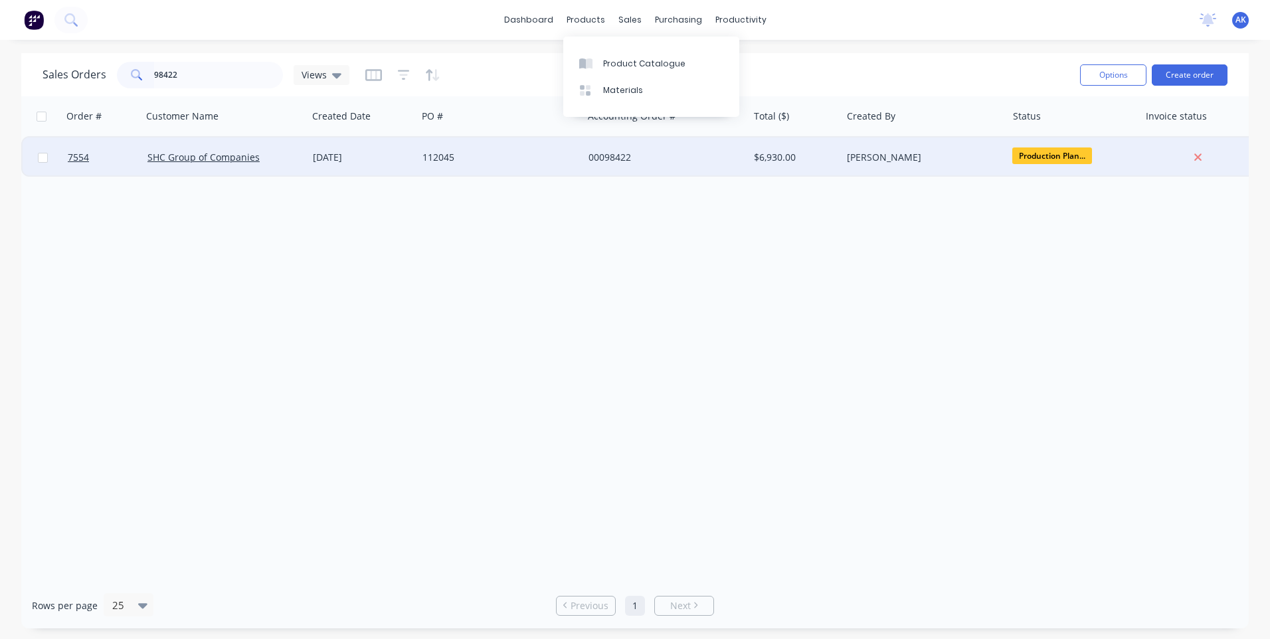
click at [341, 155] on div "[DATE]" at bounding box center [362, 157] width 99 height 13
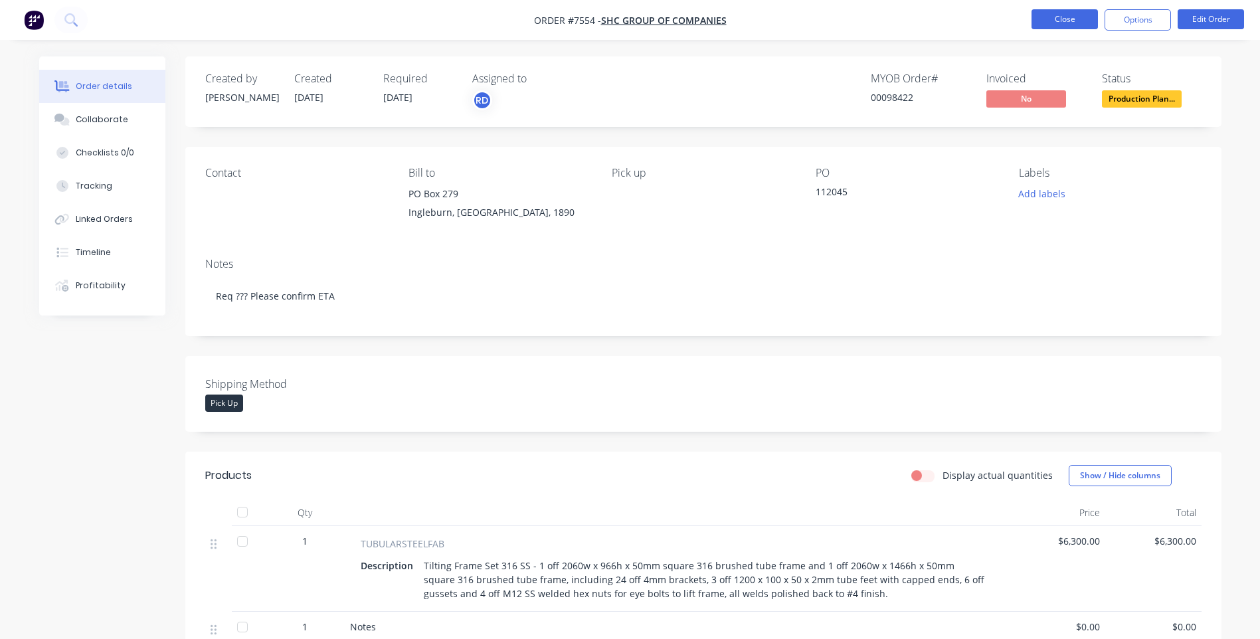
click at [1064, 21] on button "Close" at bounding box center [1065, 19] width 66 height 20
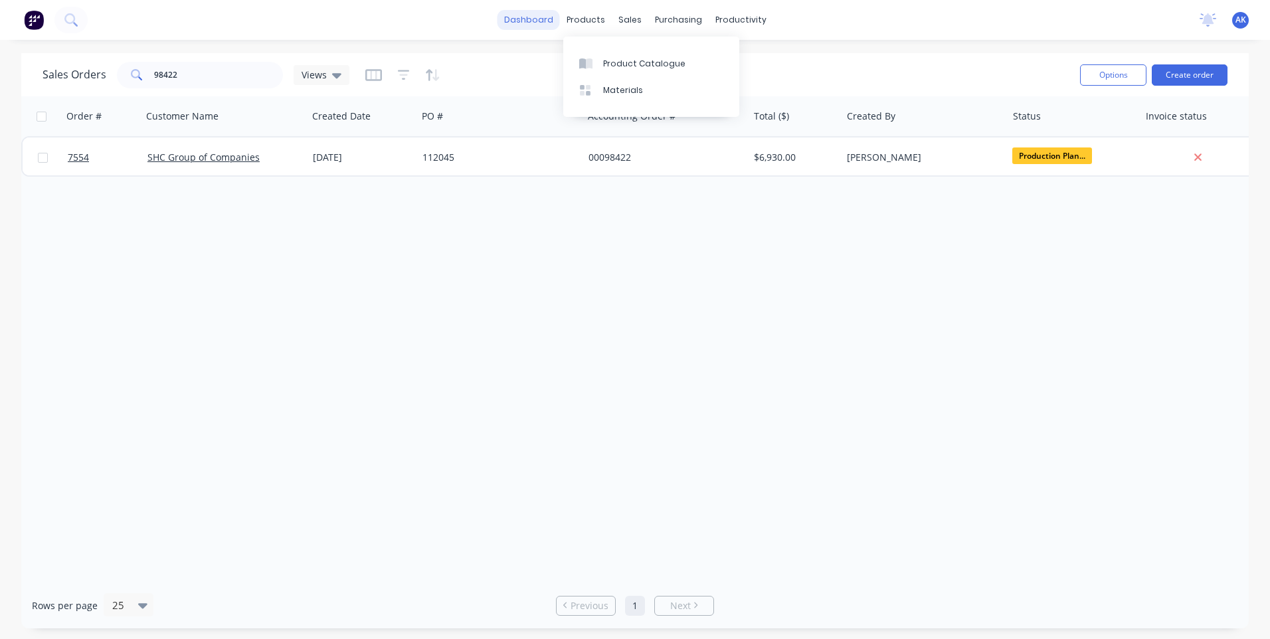
click at [537, 17] on link "dashboard" at bounding box center [529, 20] width 62 height 20
